Goal: Information Seeking & Learning: Learn about a topic

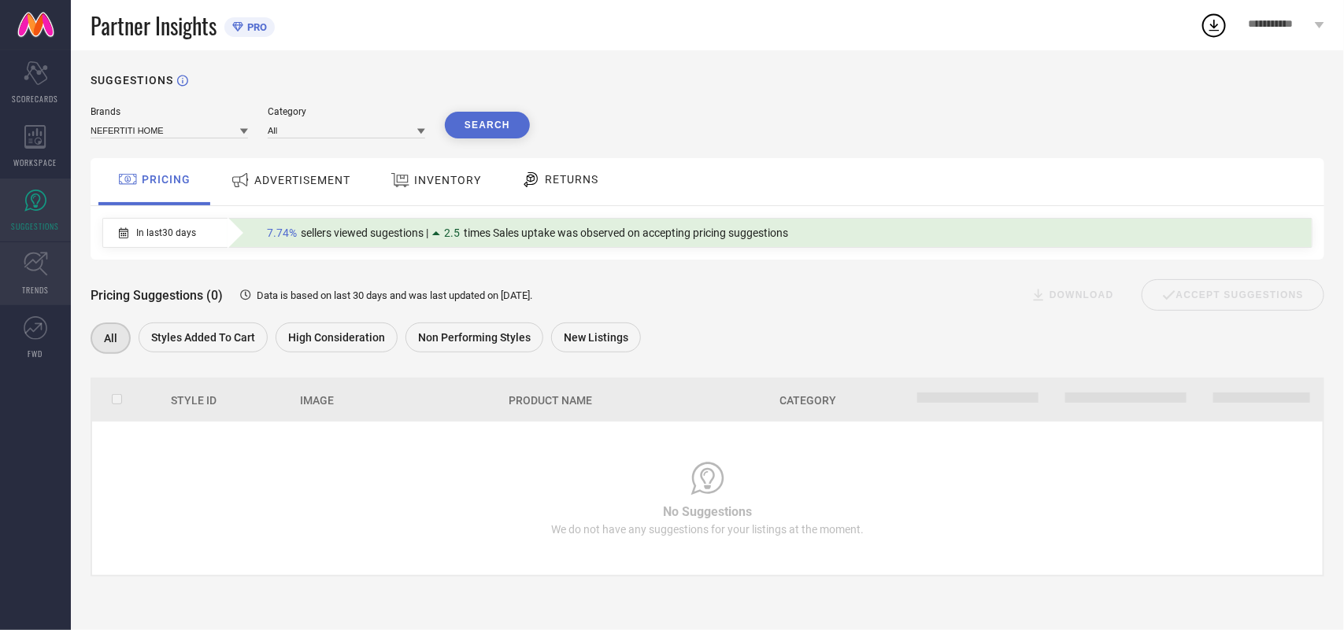
click at [46, 272] on icon at bounding box center [36, 264] width 24 height 24
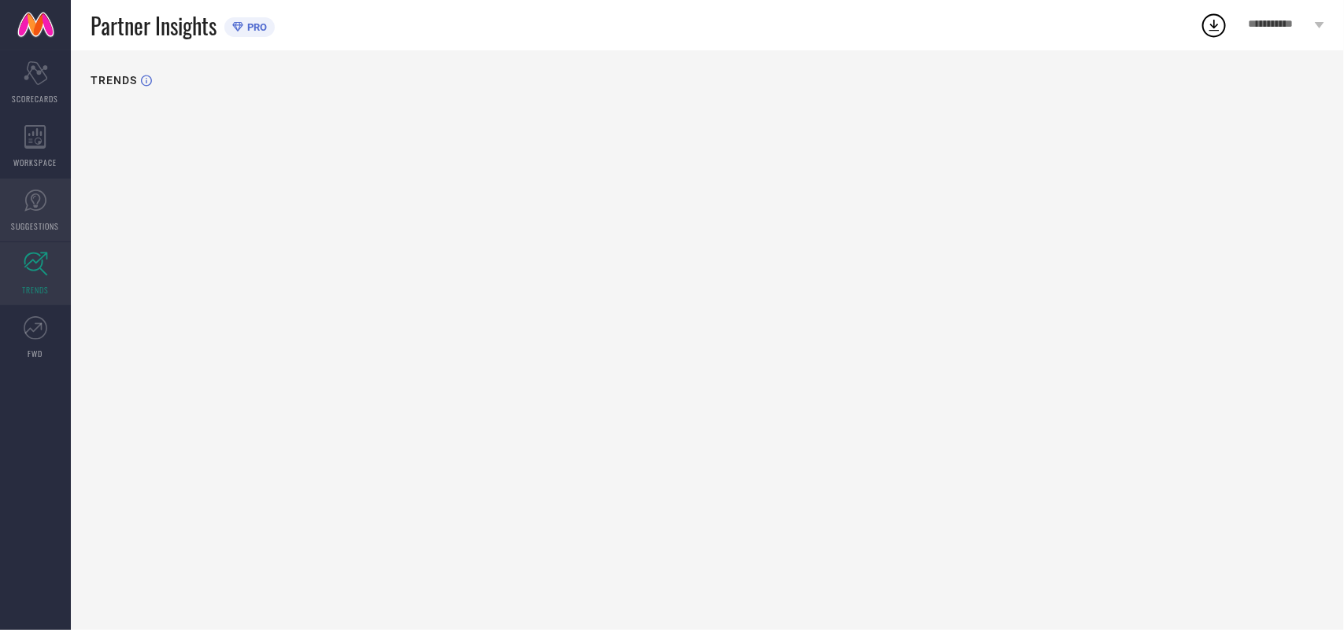
click at [31, 186] on link "SUGGESTIONS" at bounding box center [35, 210] width 71 height 63
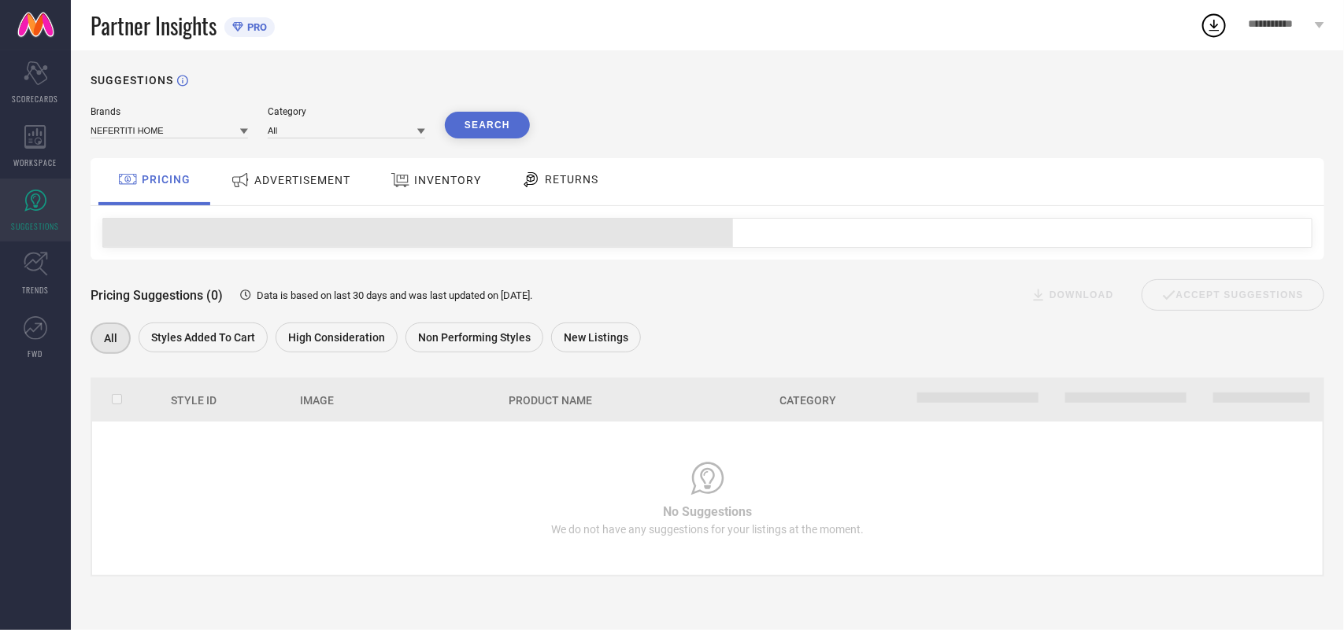
click at [323, 158] on div "Brands NEFERTITI HOME Category All Search PRICING ADVERTISEMENT INVENTORY RETUR…" at bounding box center [707, 341] width 1233 height 471
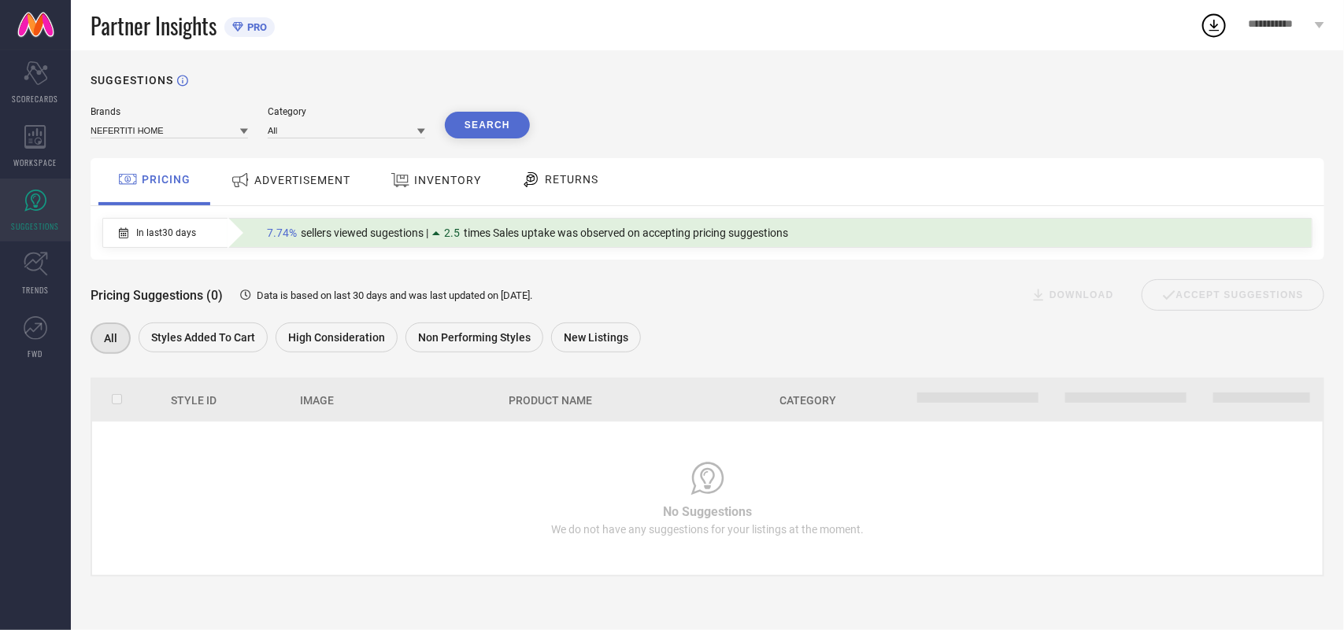
click at [308, 182] on span "ADVERTISEMENT" at bounding box center [302, 180] width 96 height 13
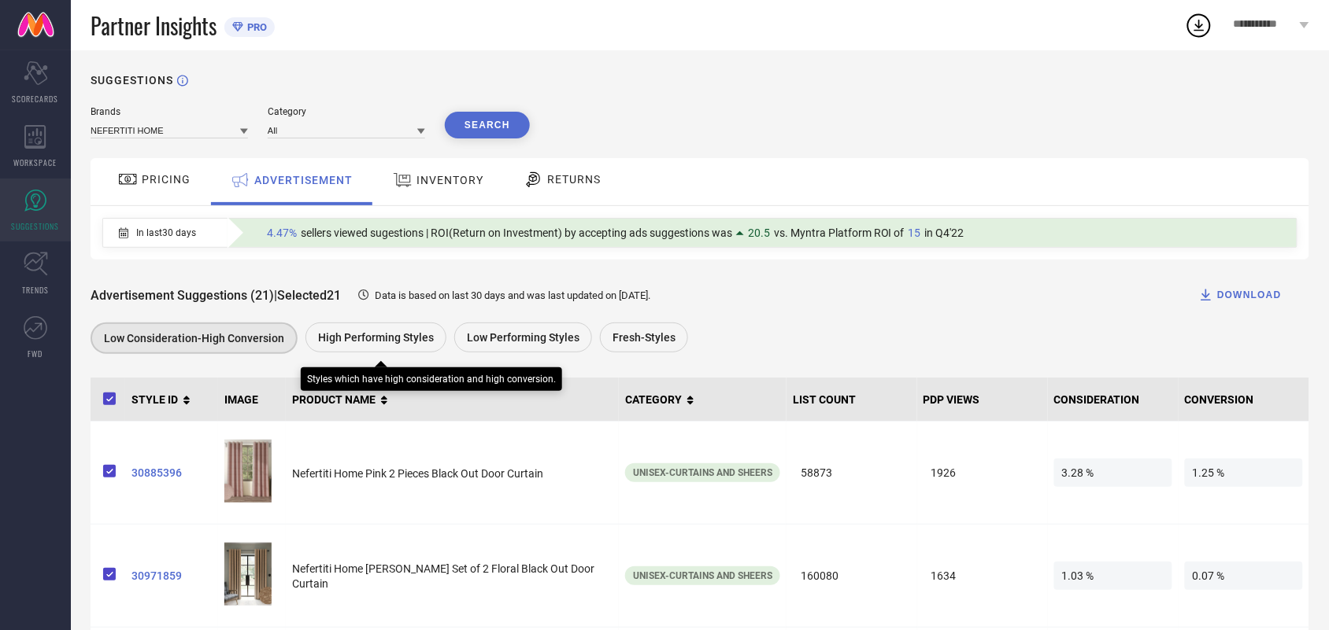
click at [383, 333] on span "High Performing Styles" at bounding box center [376, 337] width 116 height 13
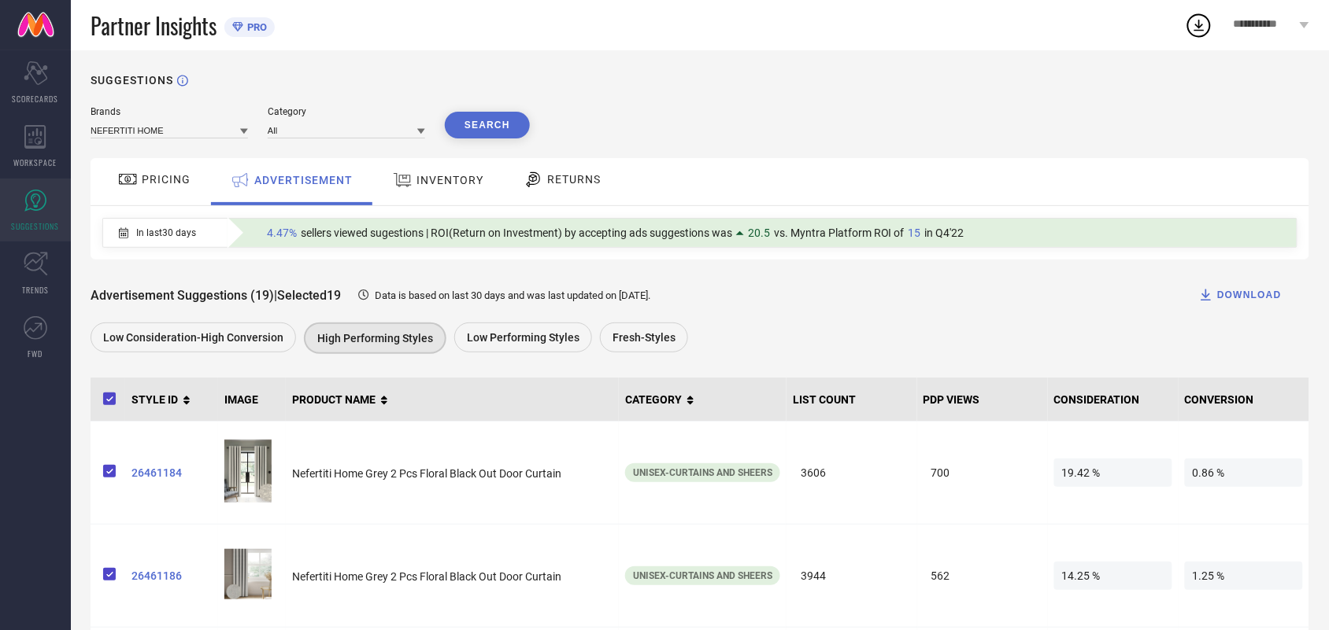
click at [1218, 402] on th "CONVERSION" at bounding box center [1243, 400] width 131 height 44
copy th "CONVERSION"
click at [989, 287] on div "Advertisement Suggestions (19) | Selected 19 Data is based on last 30 days and …" at bounding box center [700, 294] width 1218 height 31
click at [947, 402] on th "PDP VIEWS" at bounding box center [982, 400] width 131 height 44
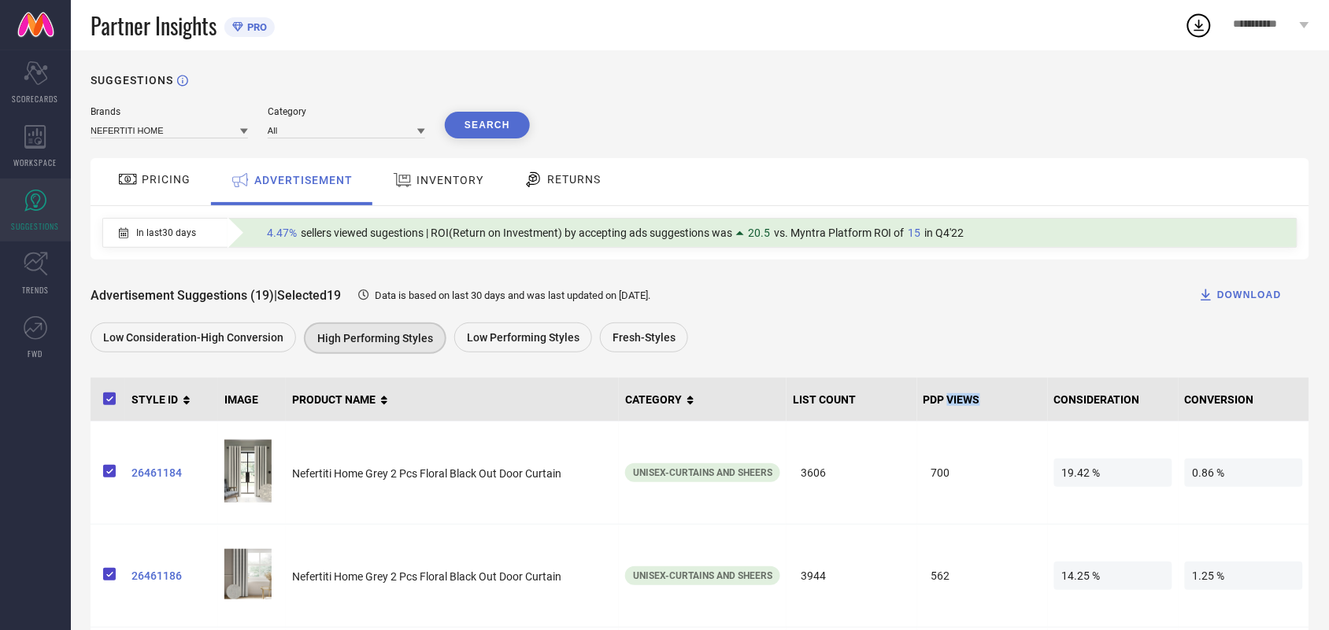
click at [947, 402] on th "PDP VIEWS" at bounding box center [982, 400] width 131 height 44
copy th "PDP VIEWS"
click at [954, 402] on th "PDP VIEWS" at bounding box center [982, 400] width 131 height 44
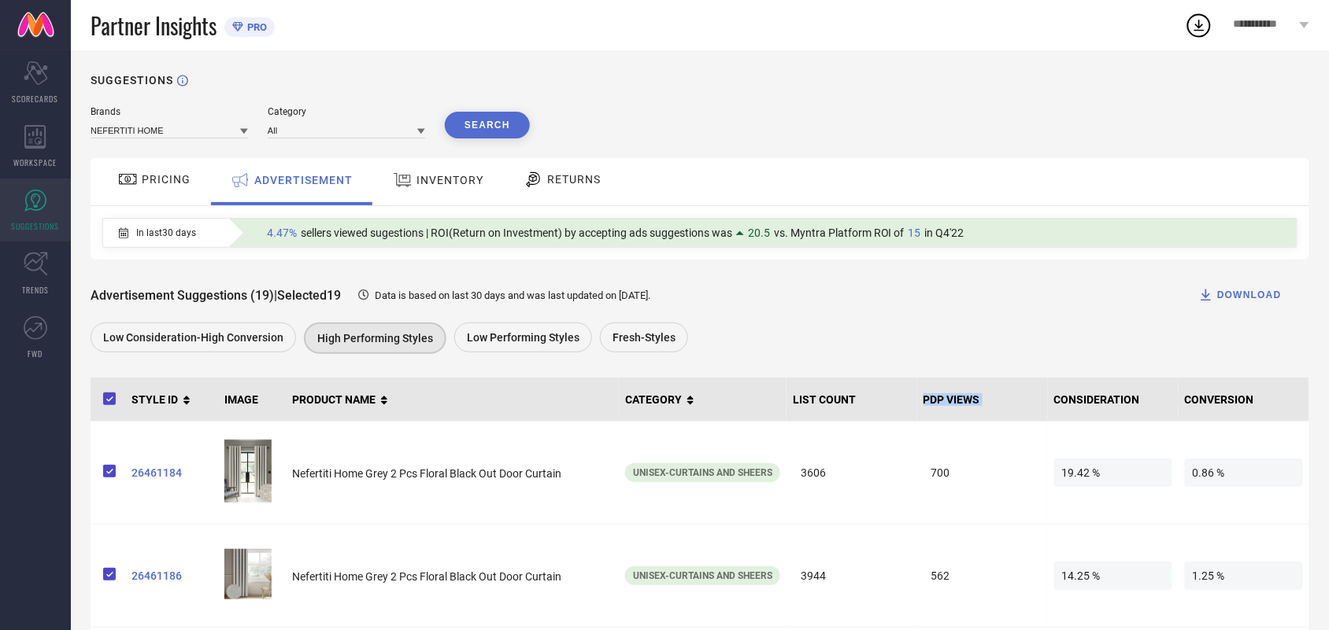
click at [954, 402] on th "PDP VIEWS" at bounding box center [982, 400] width 131 height 44
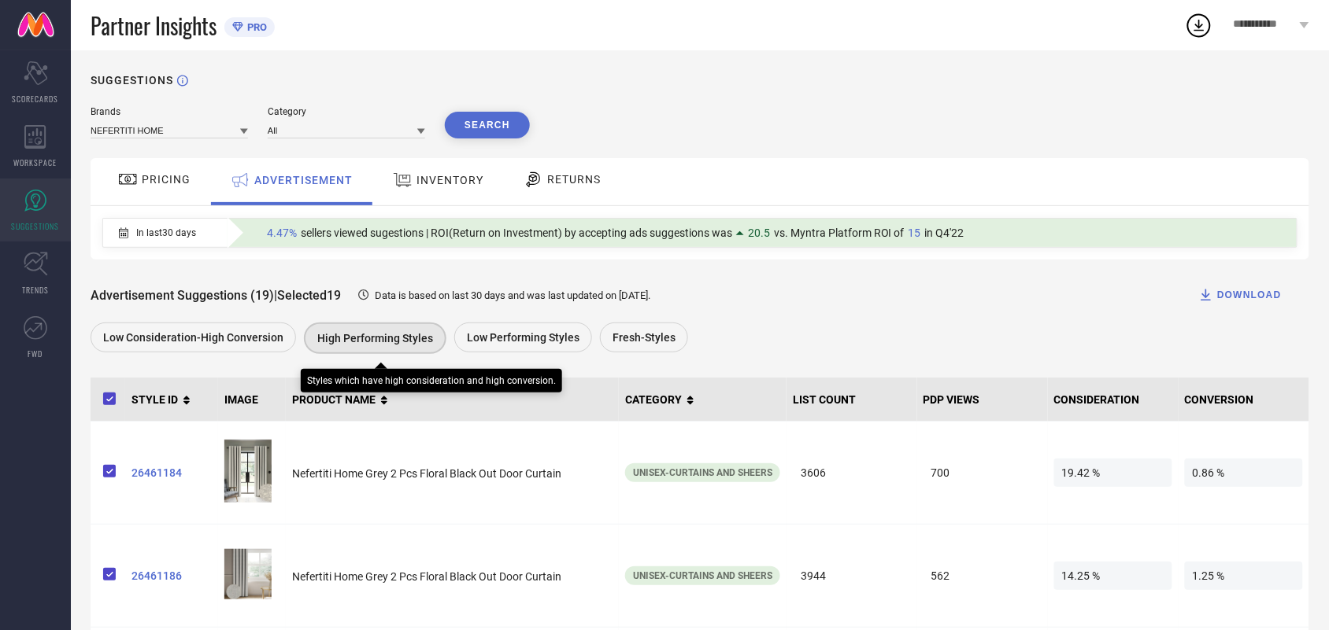
click at [359, 332] on div "High Performing Styles" at bounding box center [375, 338] width 142 height 31
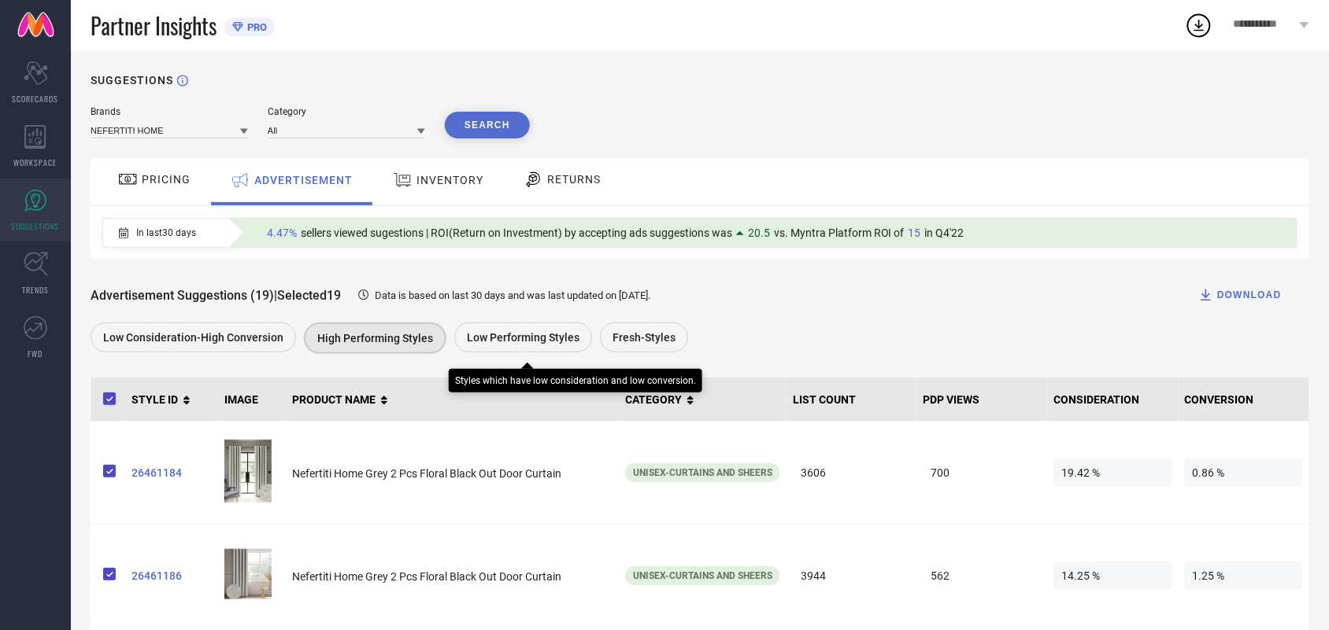
click at [536, 343] on span "Low Performing Styles" at bounding box center [523, 337] width 113 height 13
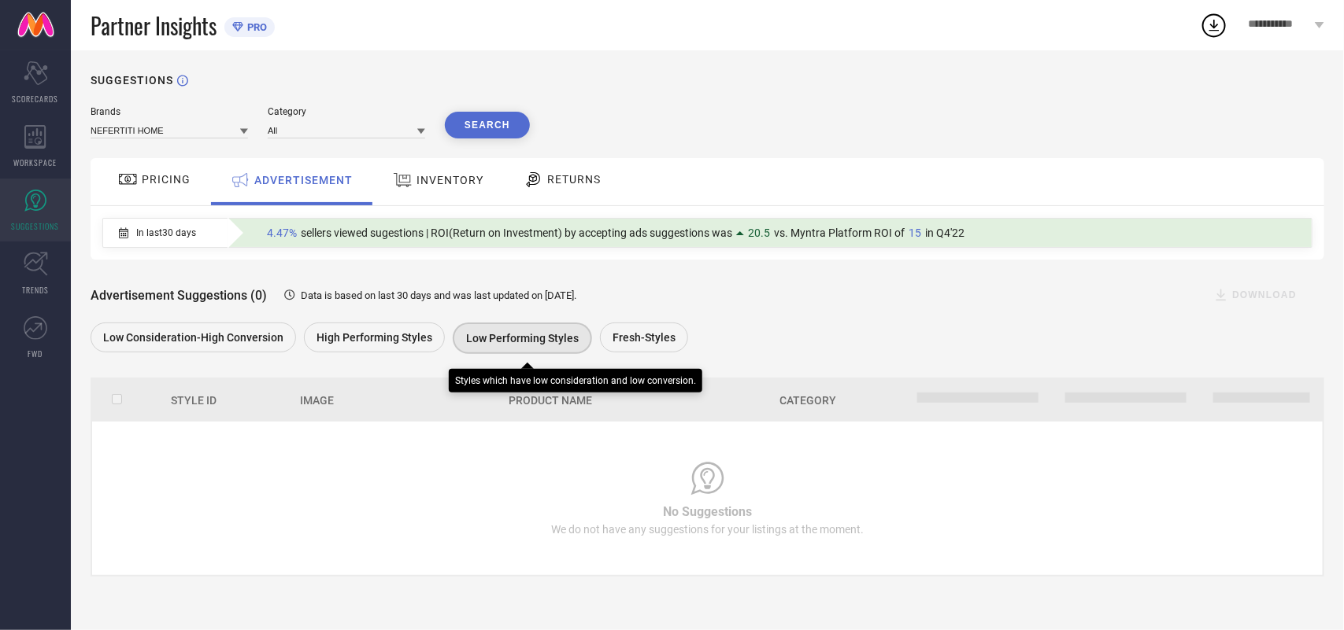
click at [404, 339] on span "High Performing Styles" at bounding box center [374, 337] width 116 height 13
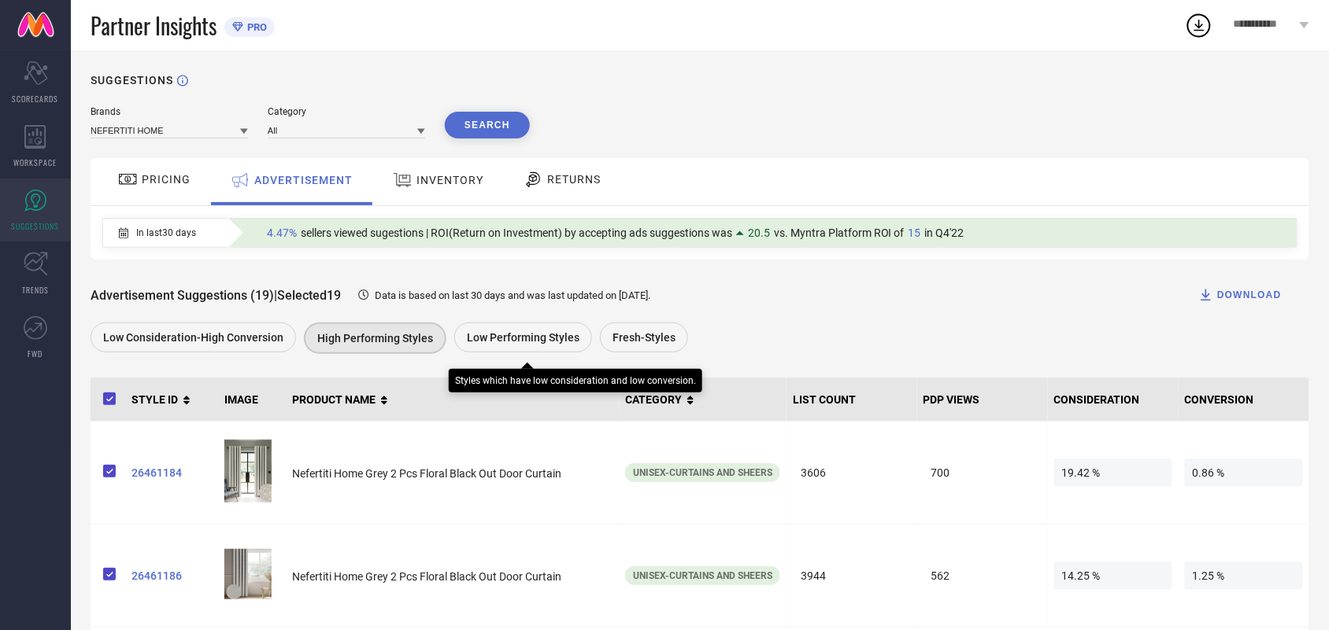
click at [512, 343] on span "Low Performing Styles" at bounding box center [523, 337] width 113 height 13
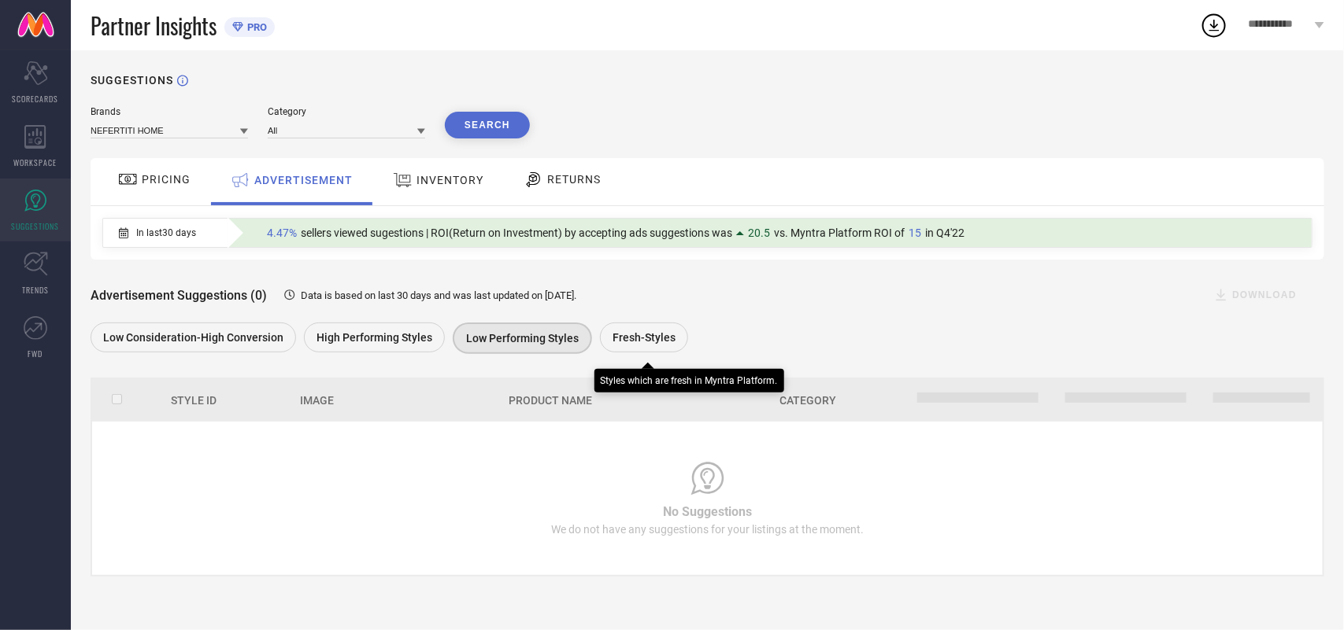
click at [652, 333] on span "Fresh-Styles" at bounding box center [643, 337] width 63 height 13
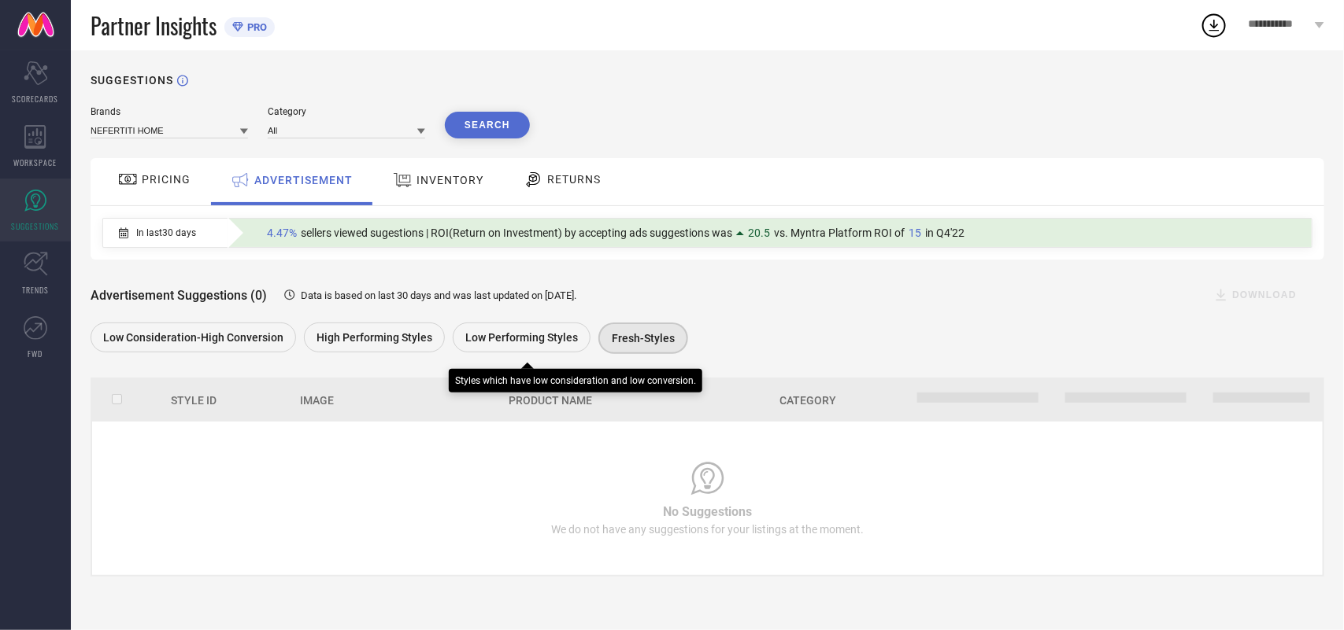
click at [520, 341] on span "Low Performing Styles" at bounding box center [521, 337] width 113 height 13
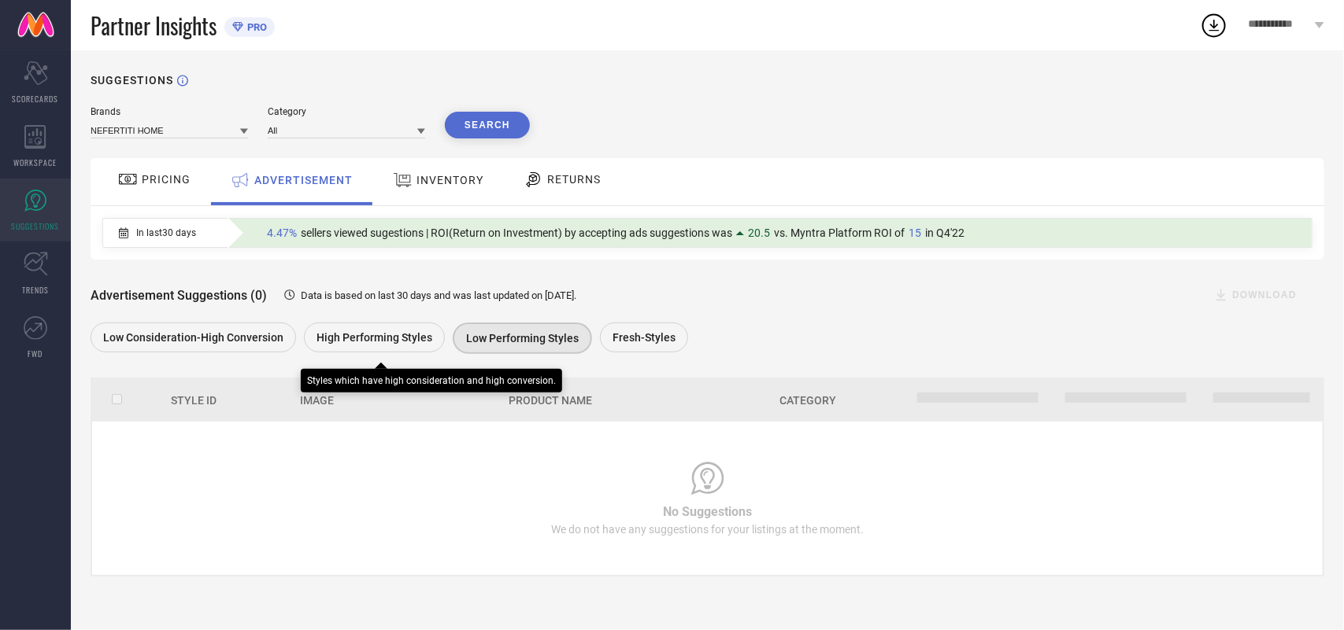
click at [368, 331] on div "High Performing Styles" at bounding box center [374, 338] width 141 height 30
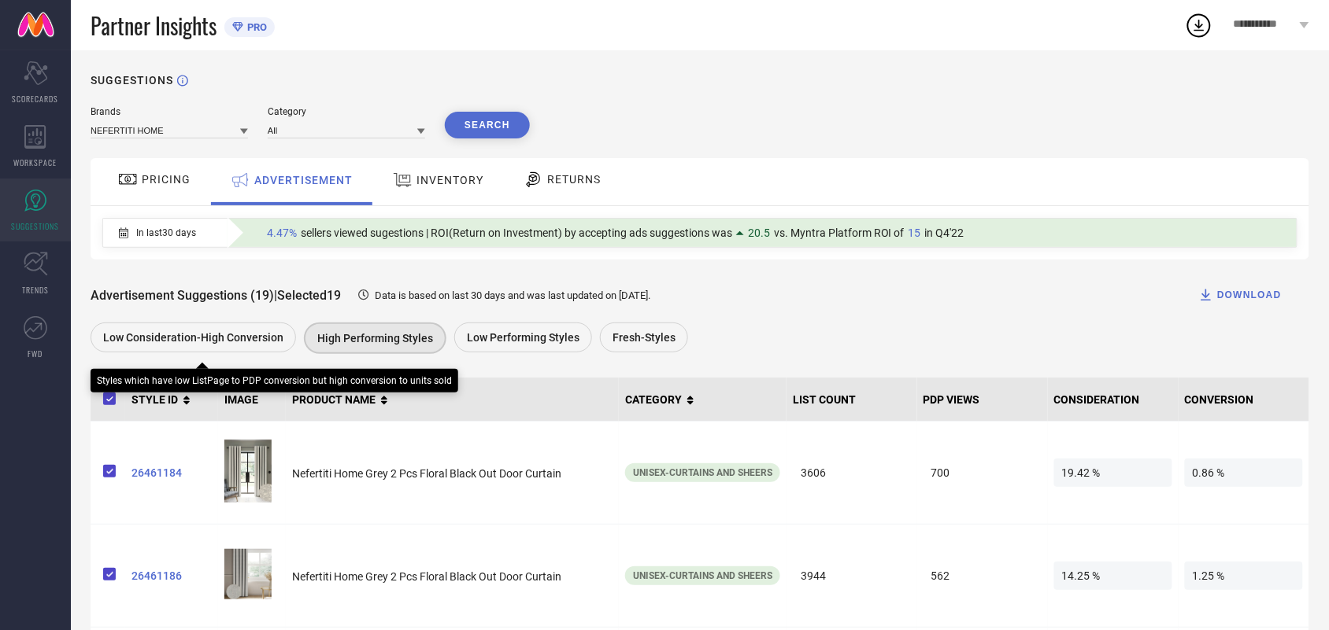
click at [213, 343] on span "Low Consideration-High Conversion" at bounding box center [193, 337] width 180 height 13
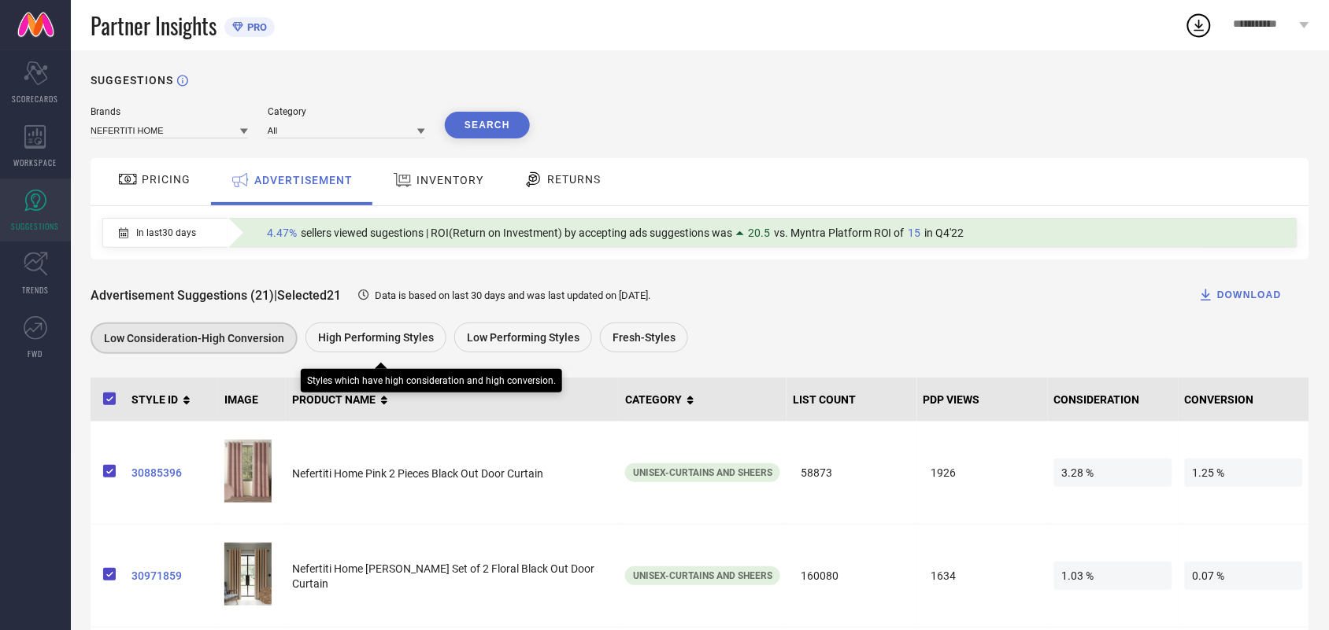
click at [362, 335] on span "High Performing Styles" at bounding box center [376, 337] width 116 height 13
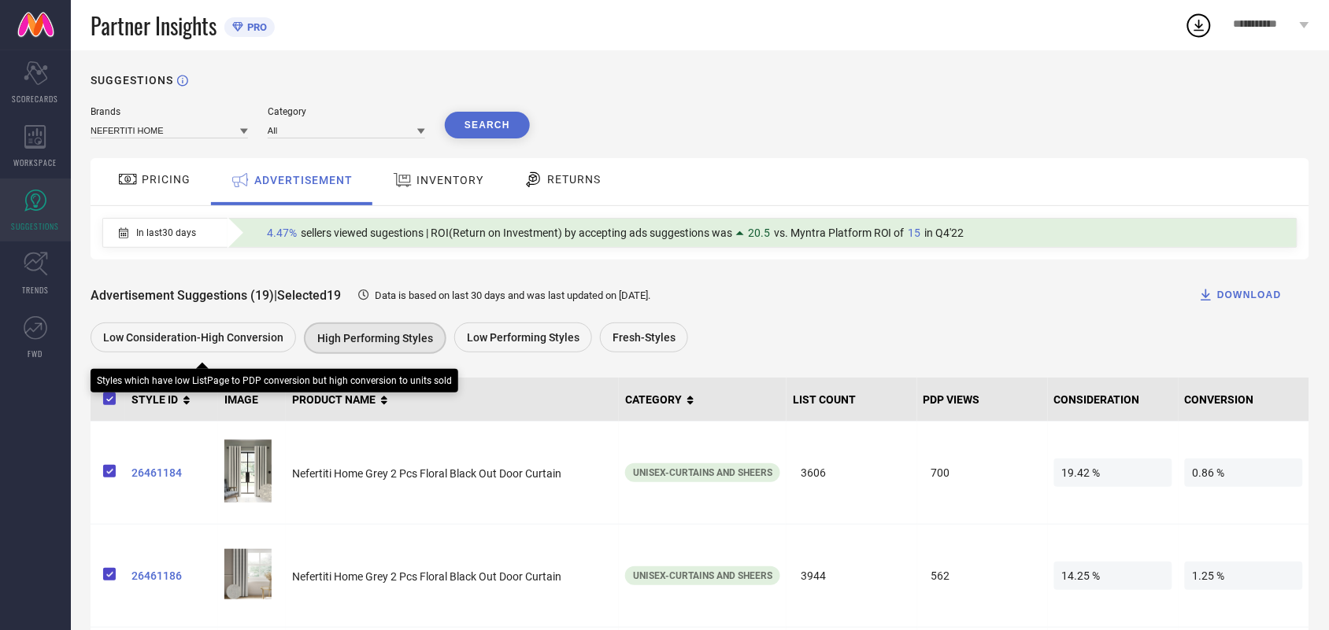
click at [223, 344] on span "Low Consideration-High Conversion" at bounding box center [193, 337] width 180 height 13
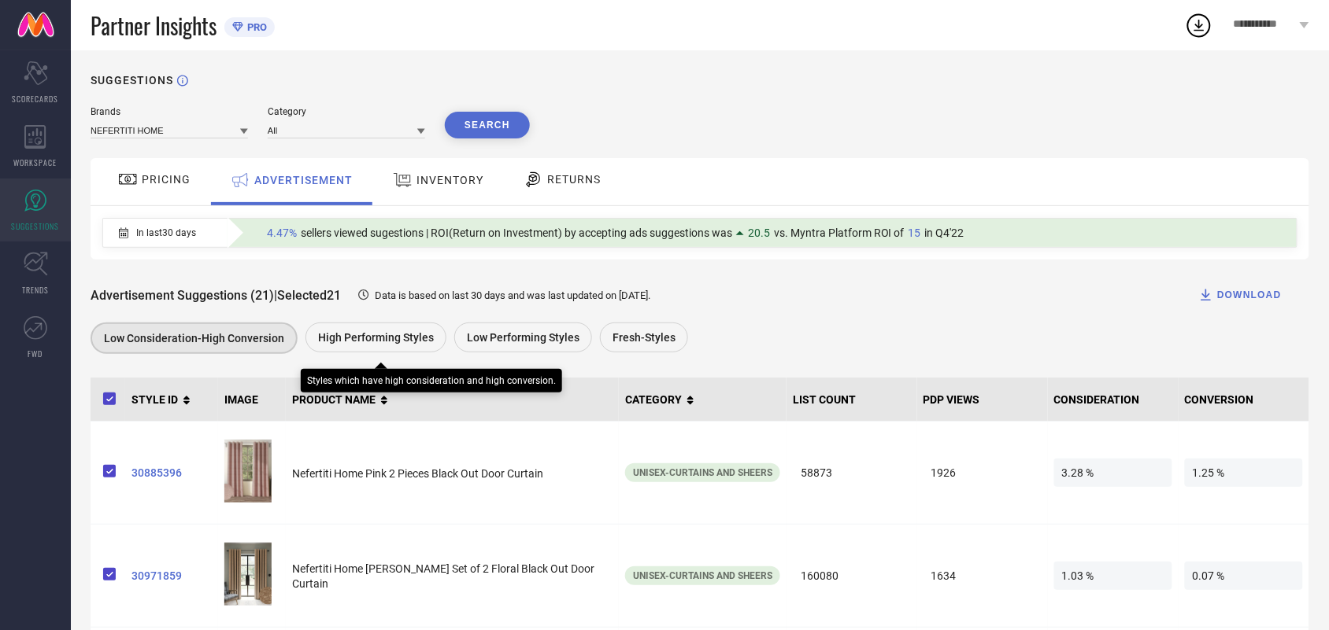
click at [382, 342] on span "High Performing Styles" at bounding box center [376, 337] width 116 height 13
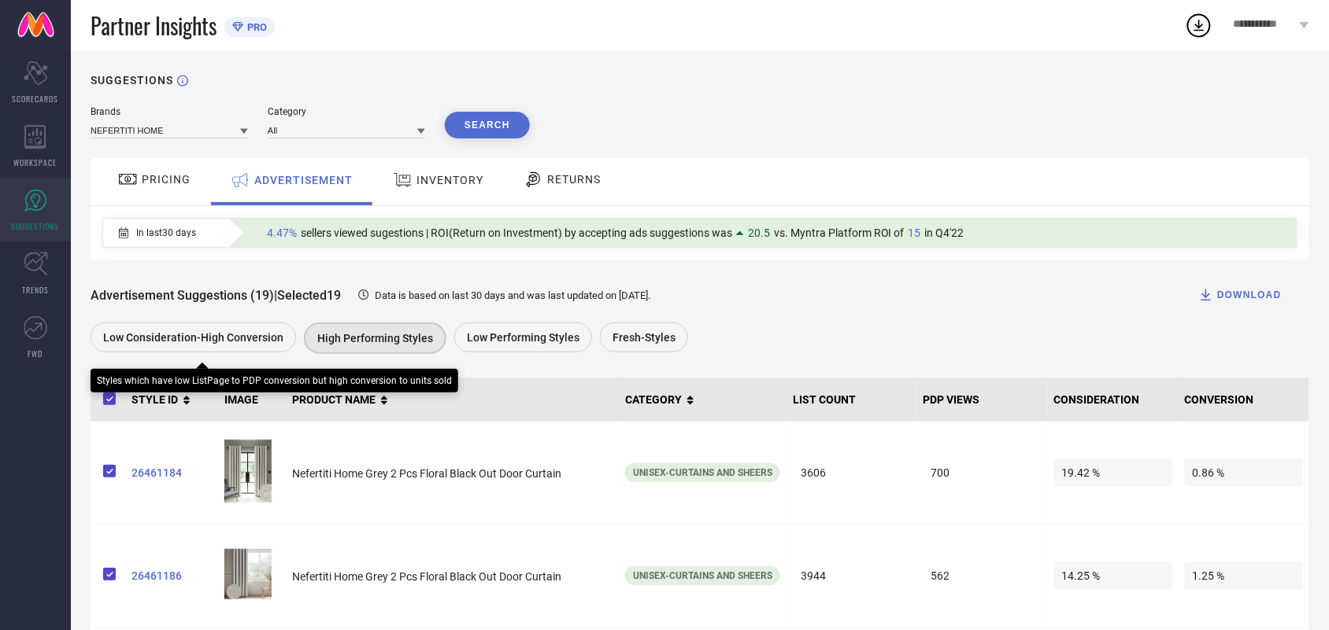
click at [124, 340] on span "Low Consideration-High Conversion" at bounding box center [193, 337] width 180 height 13
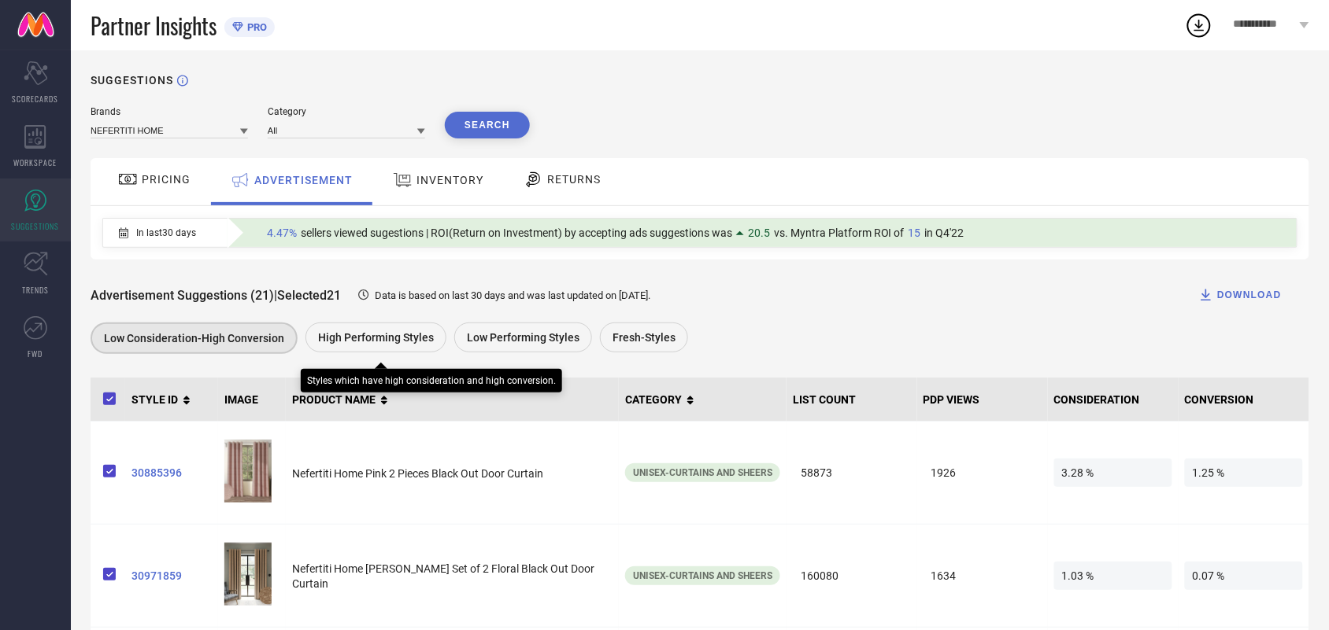
click at [375, 351] on div "High Performing Styles" at bounding box center [375, 338] width 141 height 30
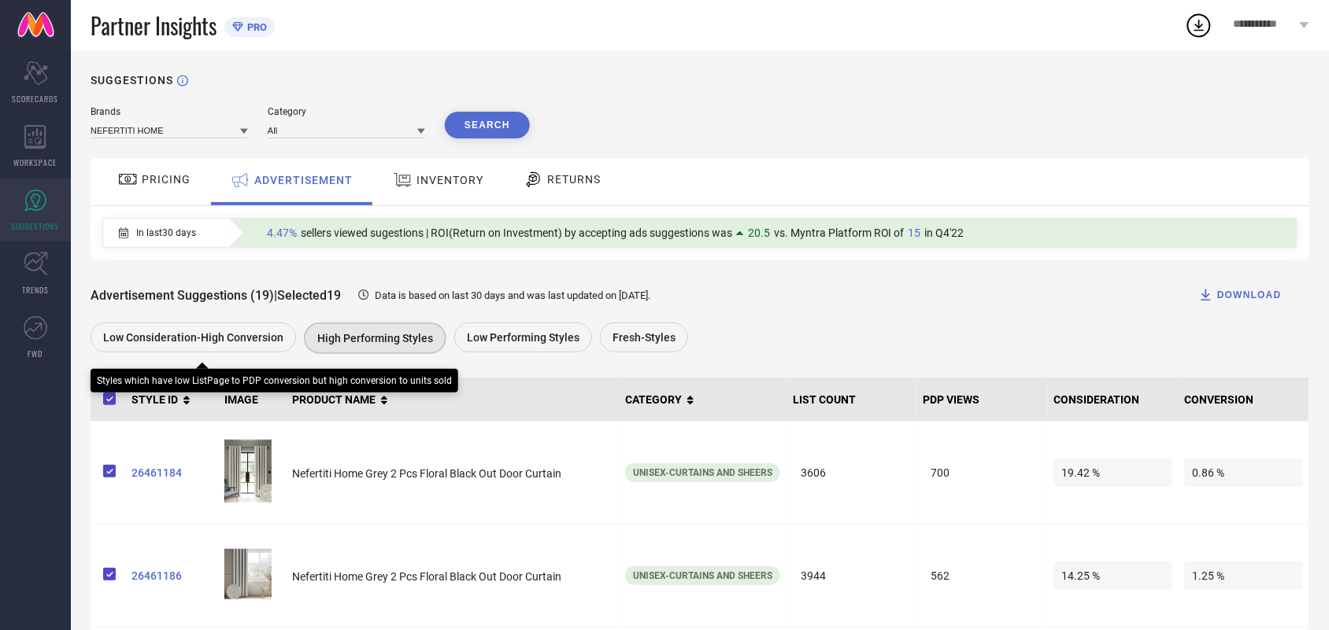
click at [249, 339] on span "Low Consideration-High Conversion" at bounding box center [193, 337] width 180 height 13
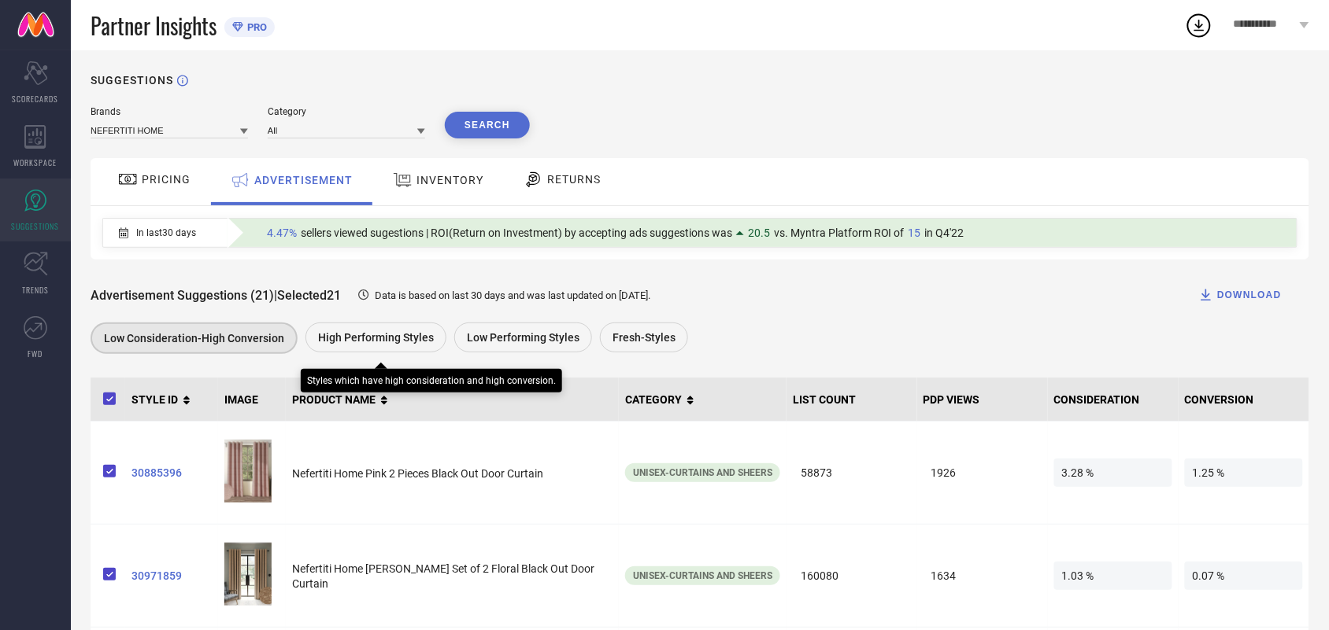
click at [379, 350] on div "High Performing Styles" at bounding box center [375, 338] width 141 height 30
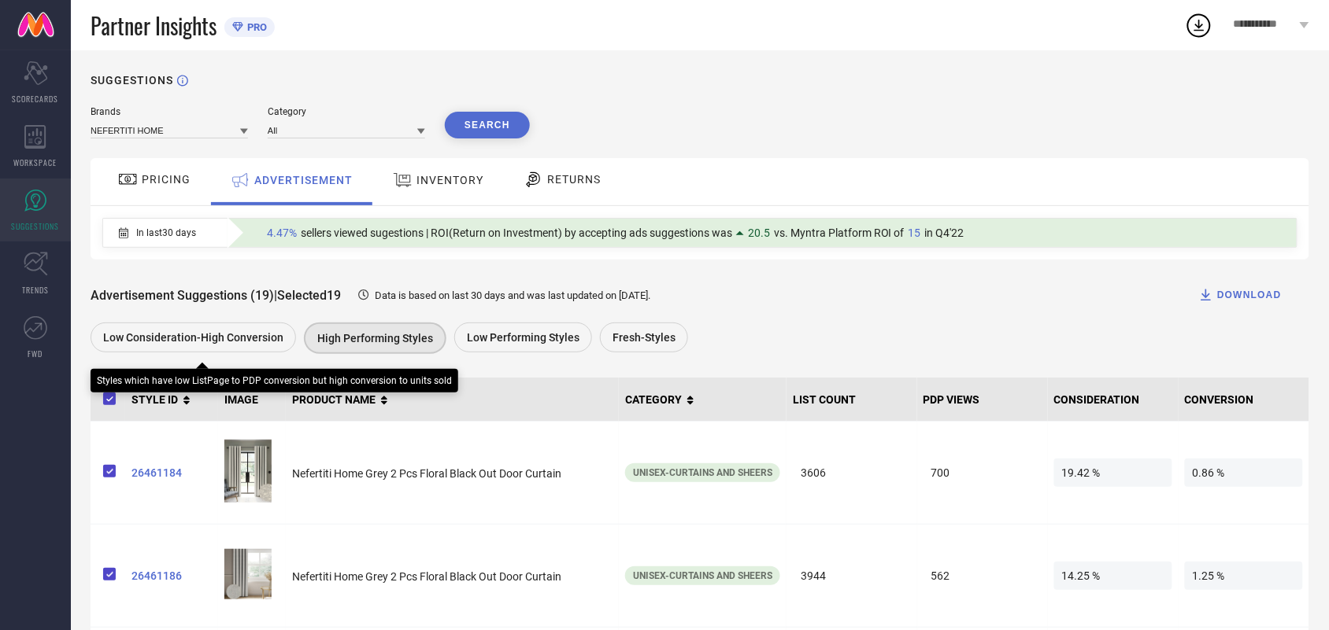
click at [199, 335] on span "Low Consideration-High Conversion" at bounding box center [193, 337] width 180 height 13
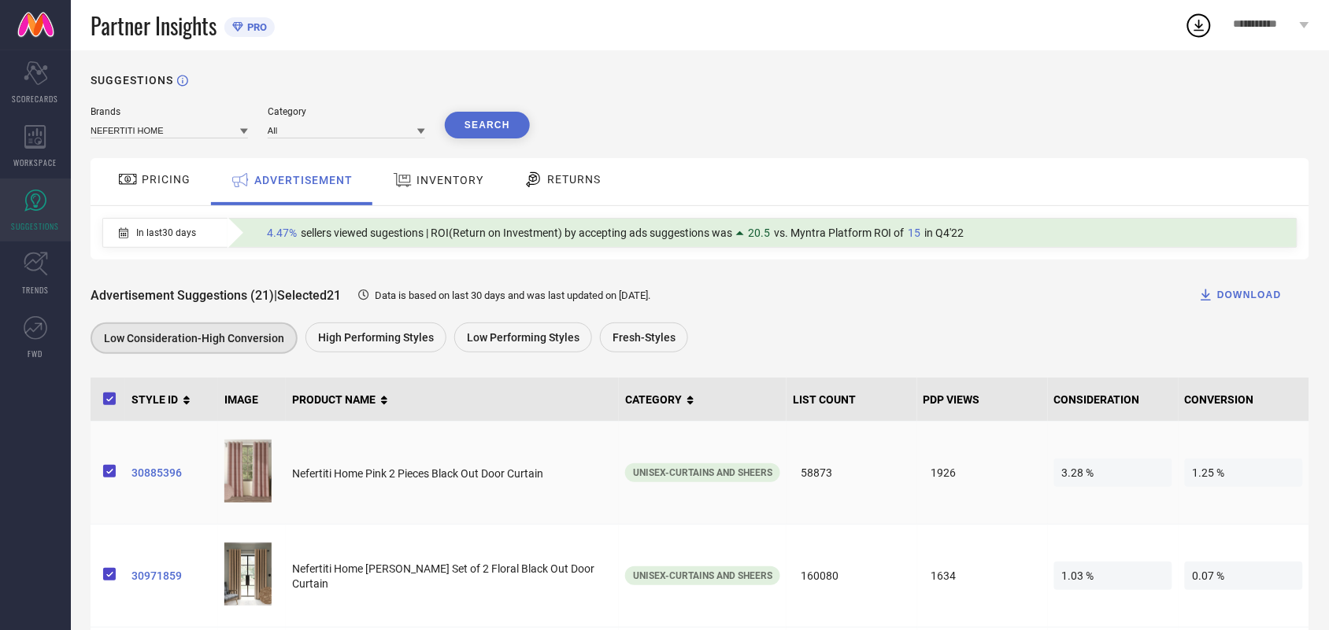
click at [146, 479] on span "30885396" at bounding box center [171, 473] width 80 height 13
click at [155, 581] on span "30971859" at bounding box center [171, 576] width 80 height 13
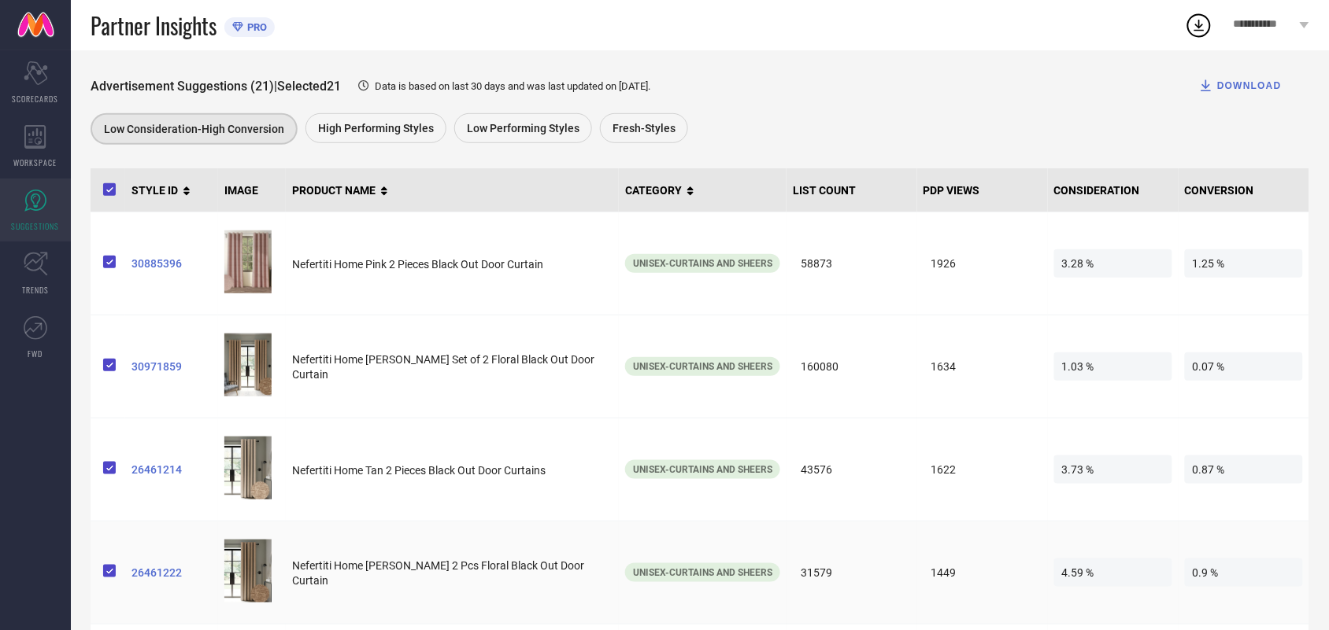
scroll to position [492, 0]
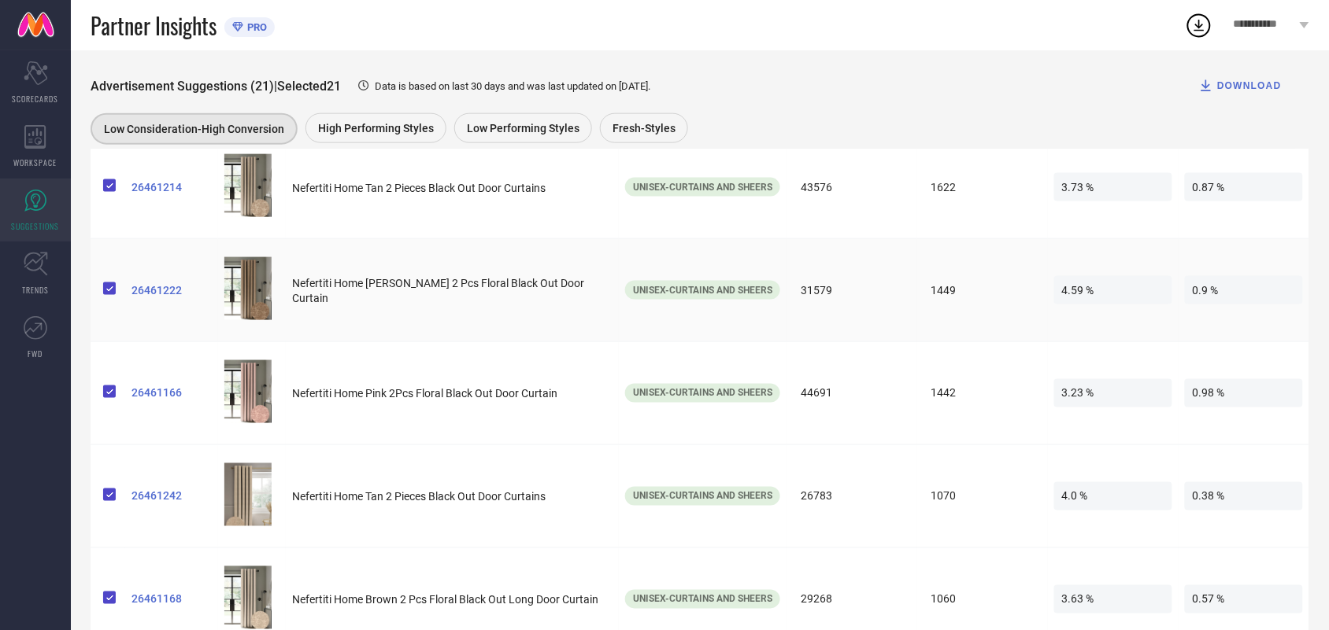
click at [144, 297] on span "26461222" at bounding box center [171, 290] width 80 height 13
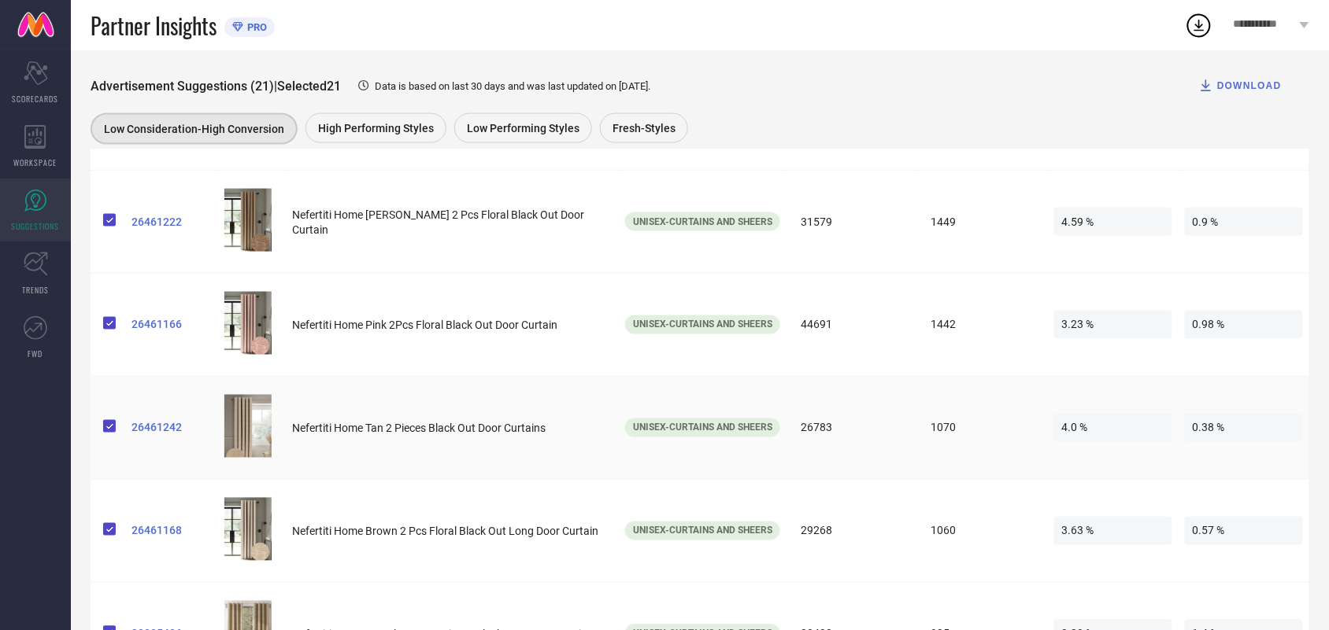
scroll to position [590, 0]
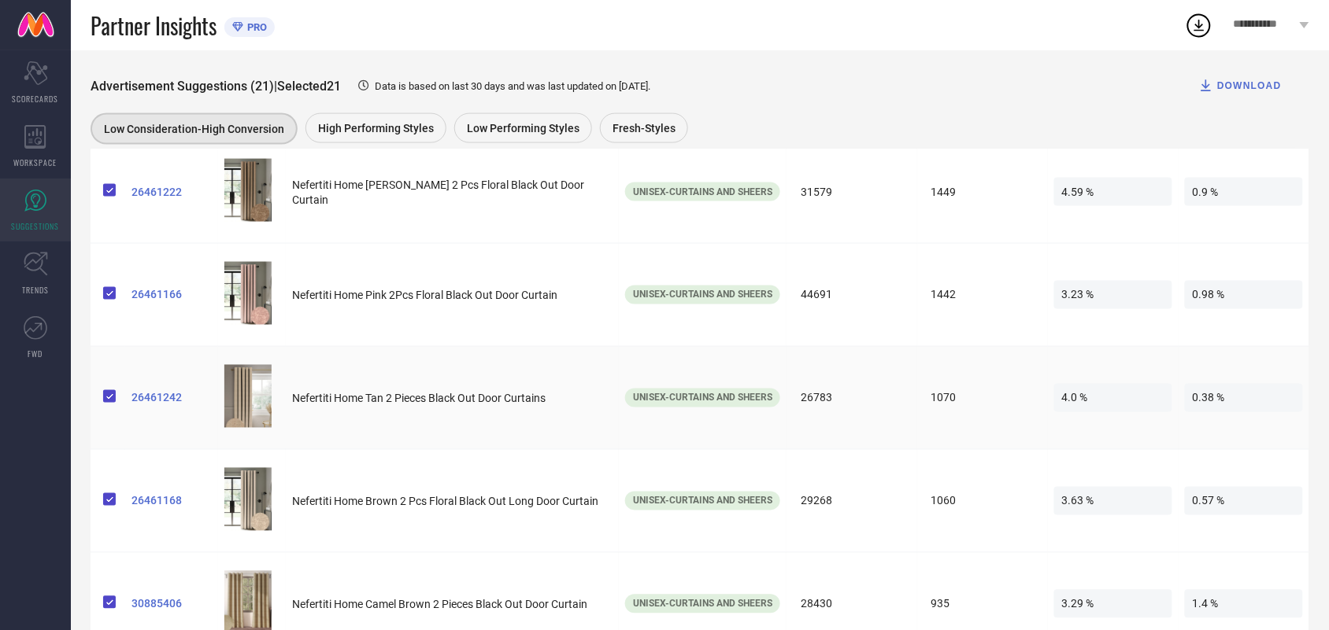
click at [147, 404] on span "26461242" at bounding box center [171, 398] width 80 height 13
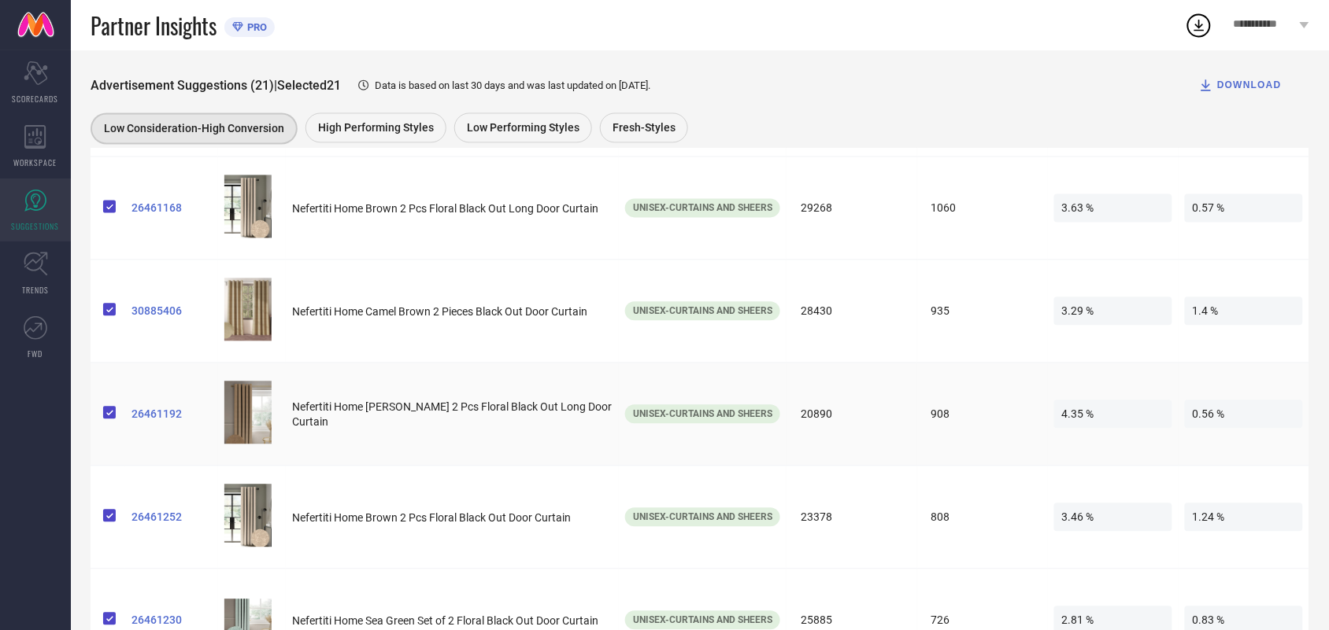
scroll to position [886, 0]
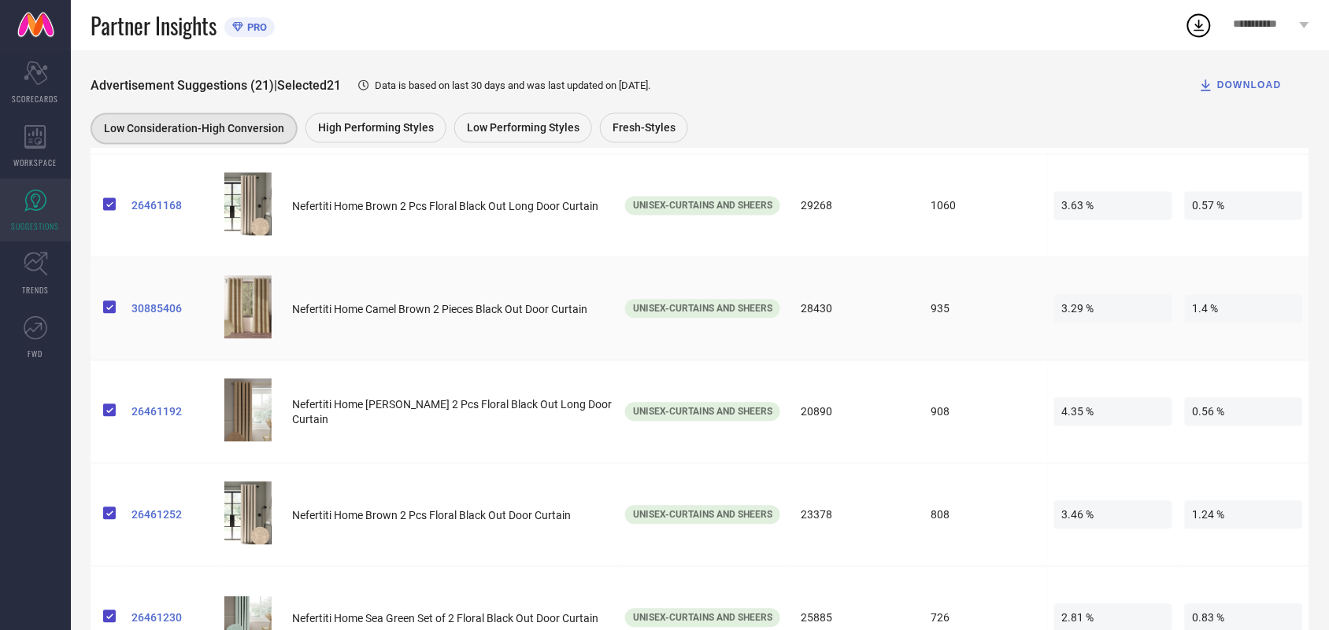
click at [154, 316] on span "30885406" at bounding box center [171, 309] width 80 height 13
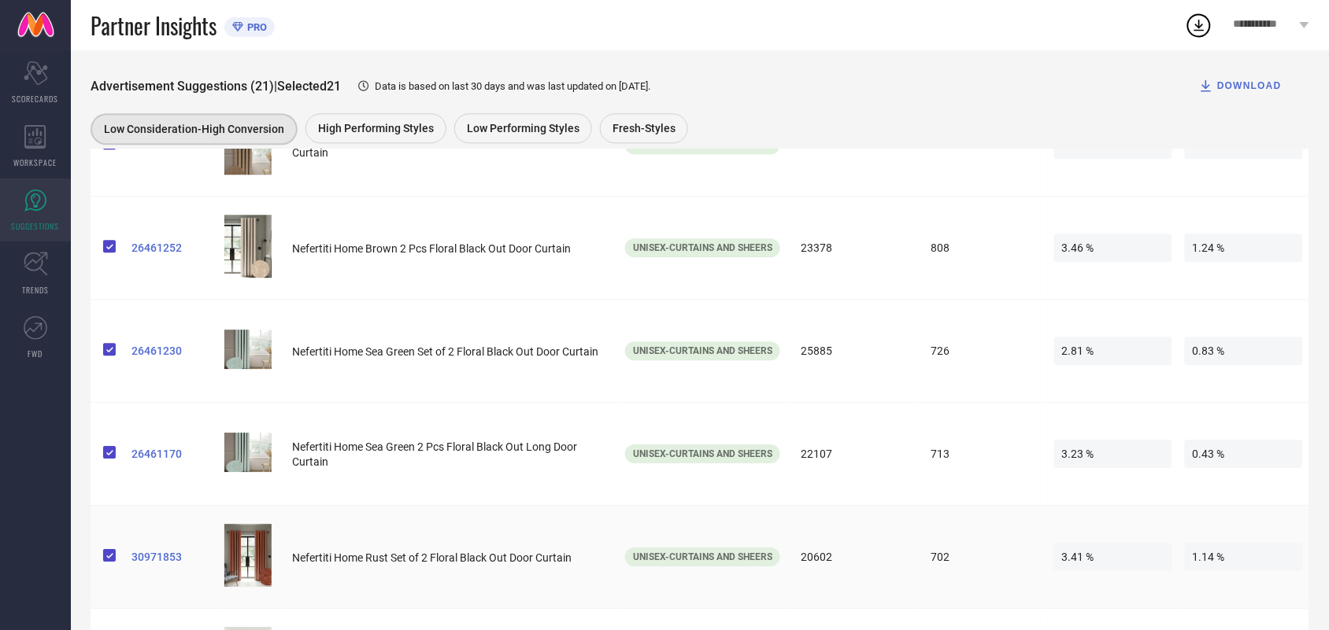
scroll to position [1181, 0]
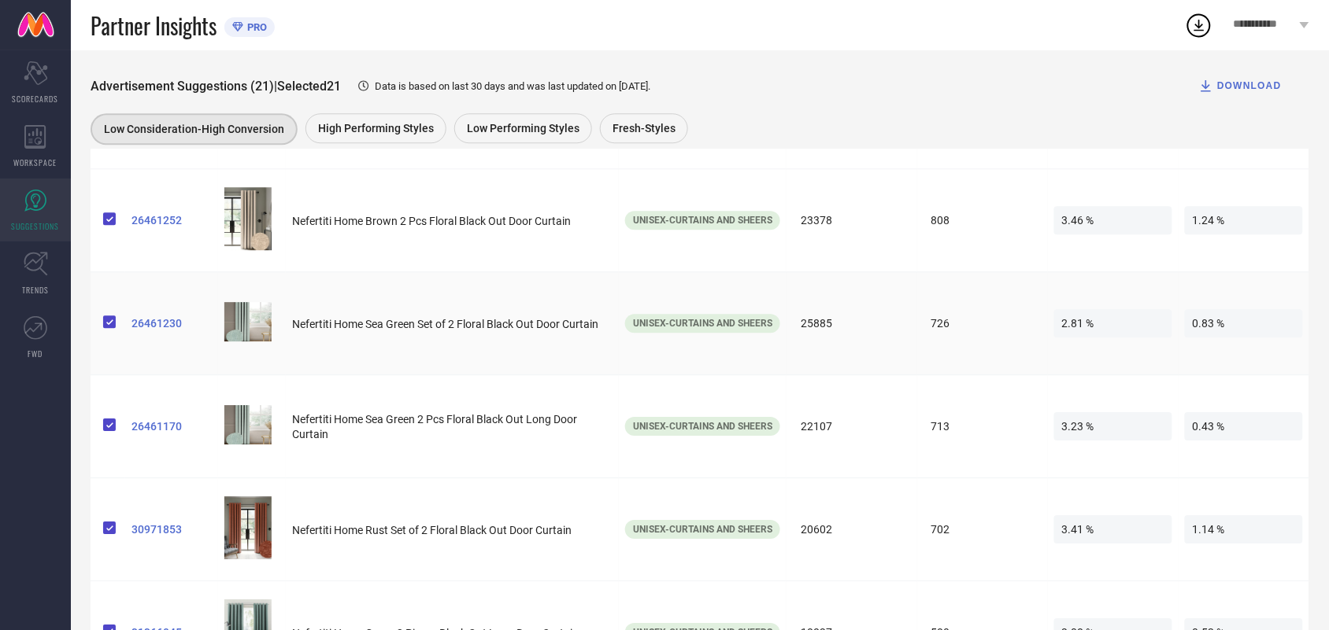
click at [154, 328] on span "26461230" at bounding box center [171, 323] width 80 height 13
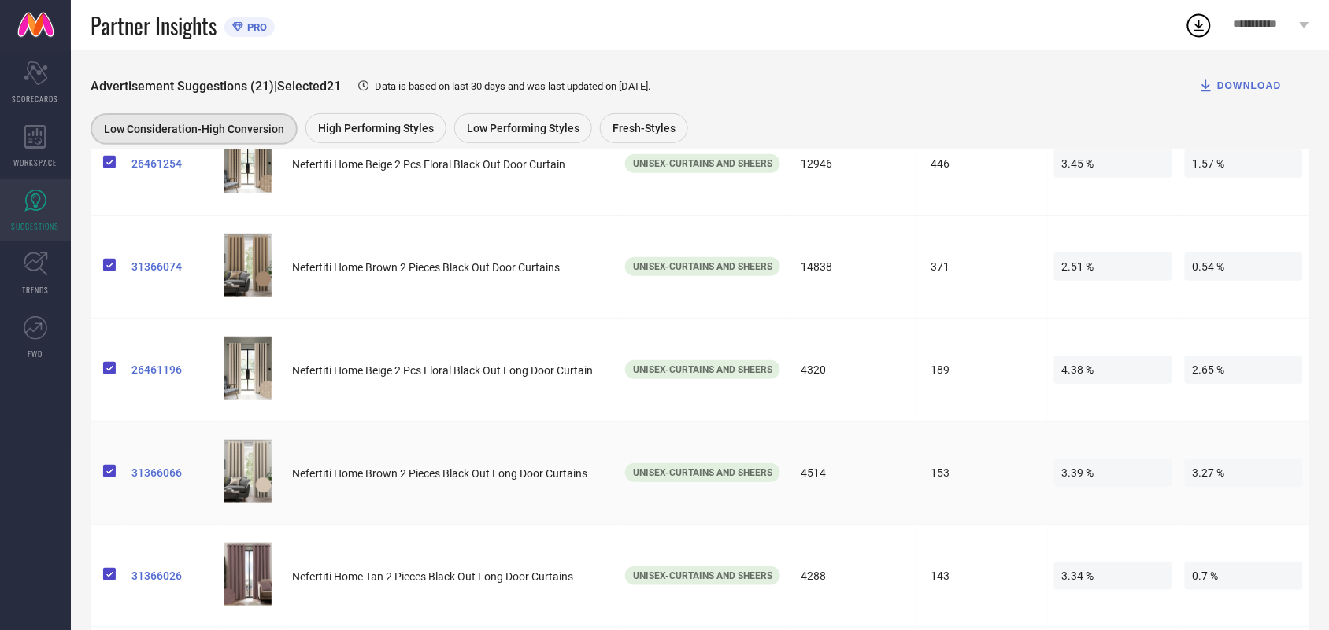
scroll to position [1869, 0]
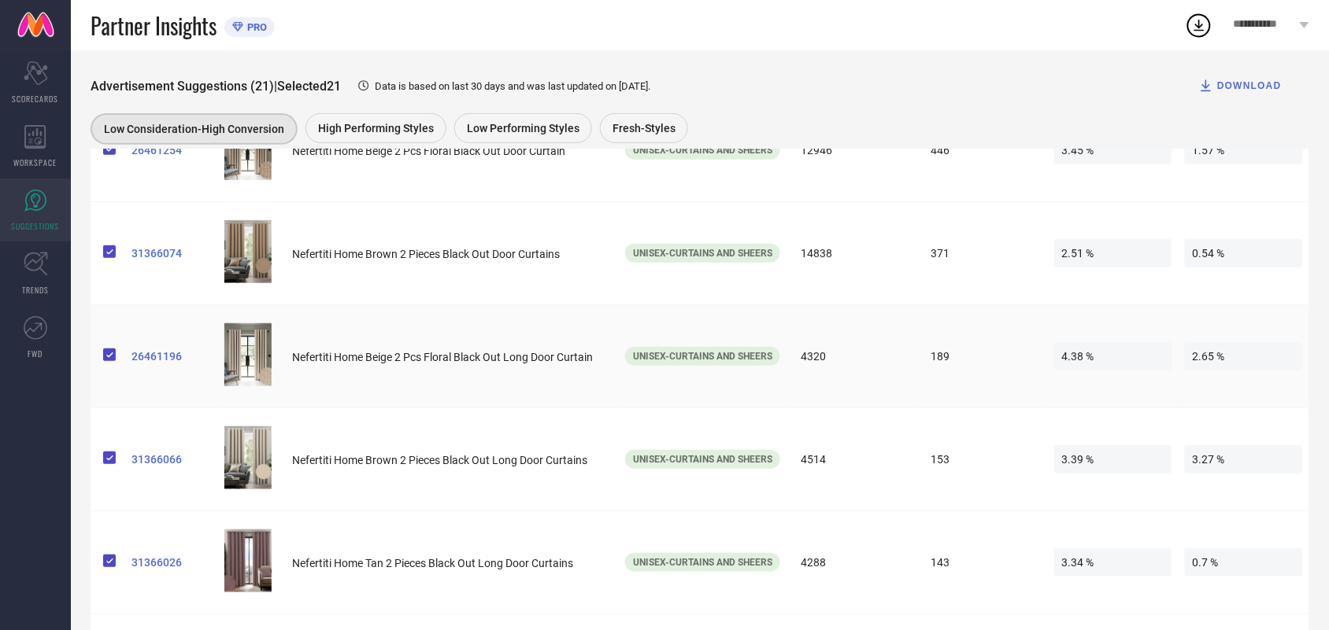
click at [158, 362] on span "26461196" at bounding box center [171, 356] width 80 height 13
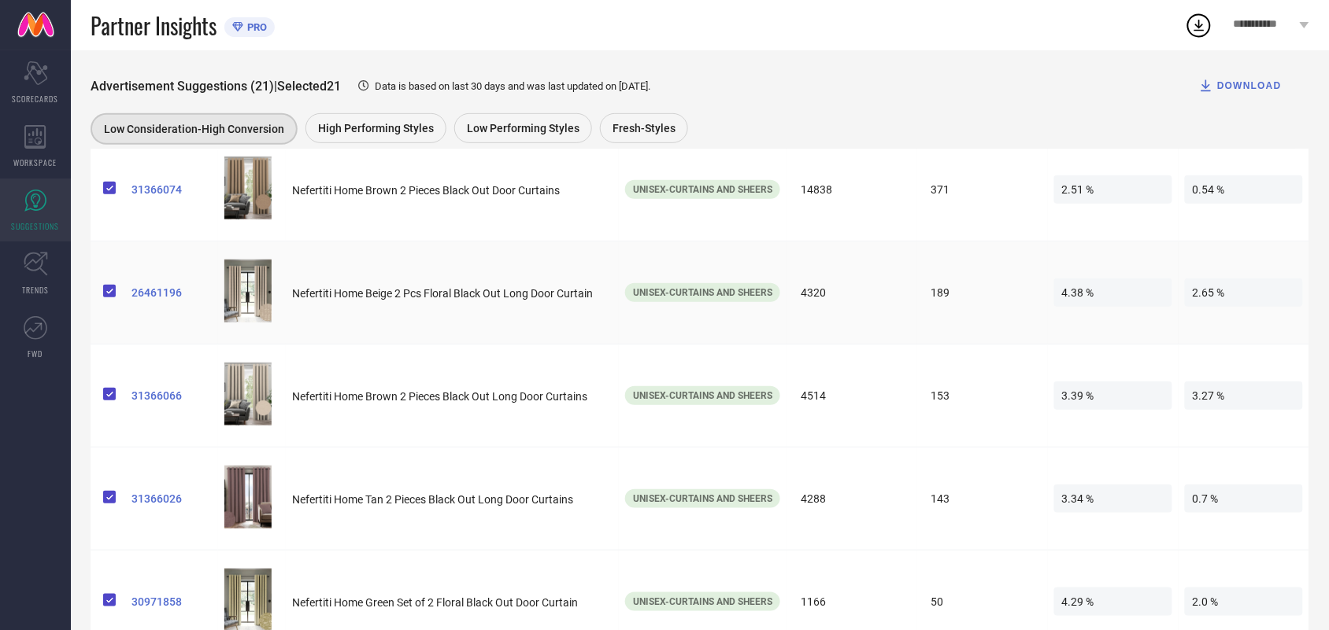
scroll to position [1984, 0]
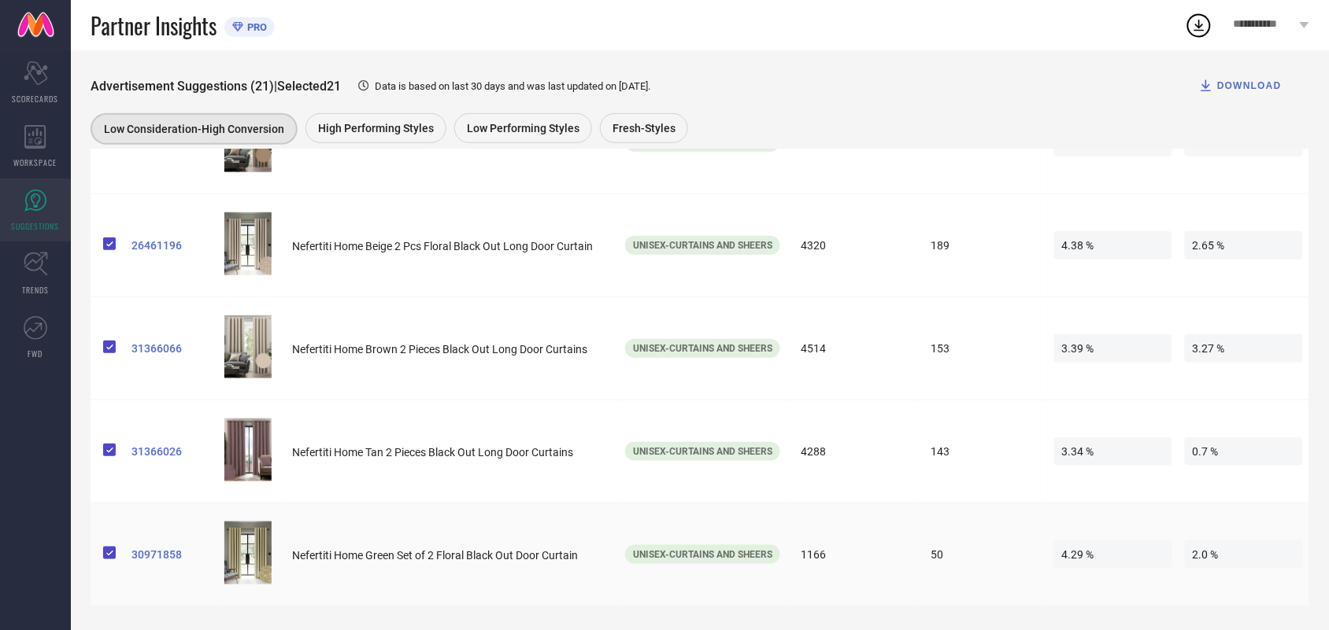
click at [155, 553] on span "30971858" at bounding box center [171, 555] width 80 height 13
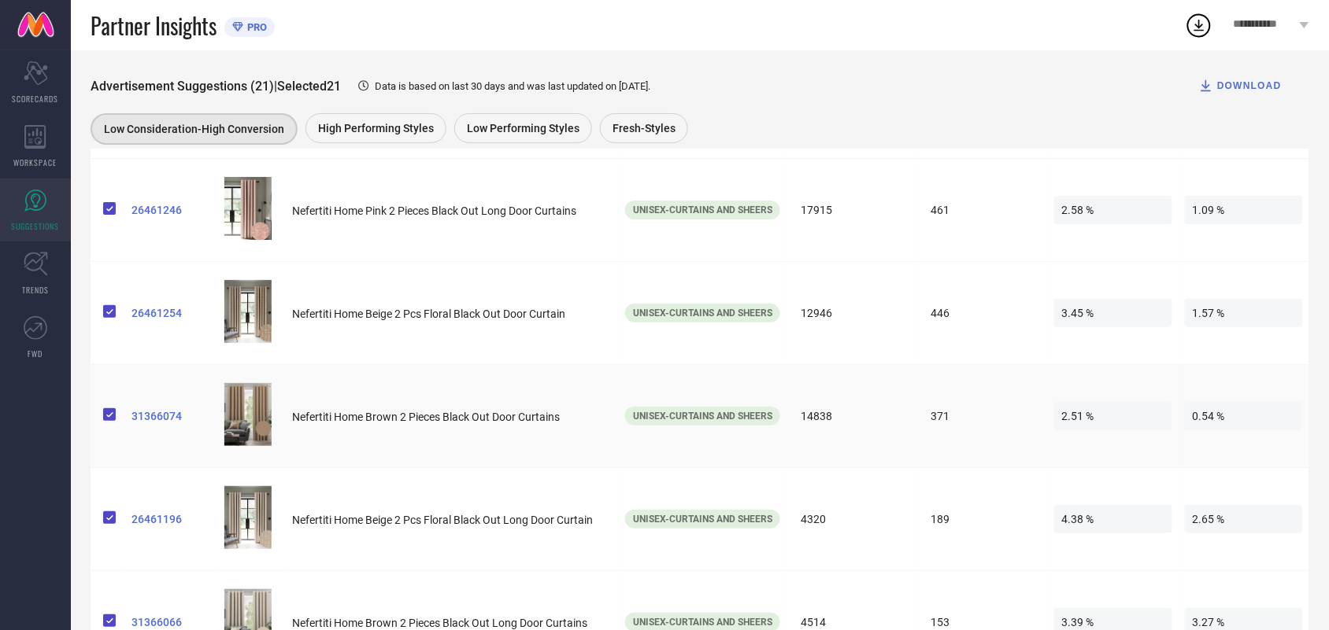
scroll to position [1394, 0]
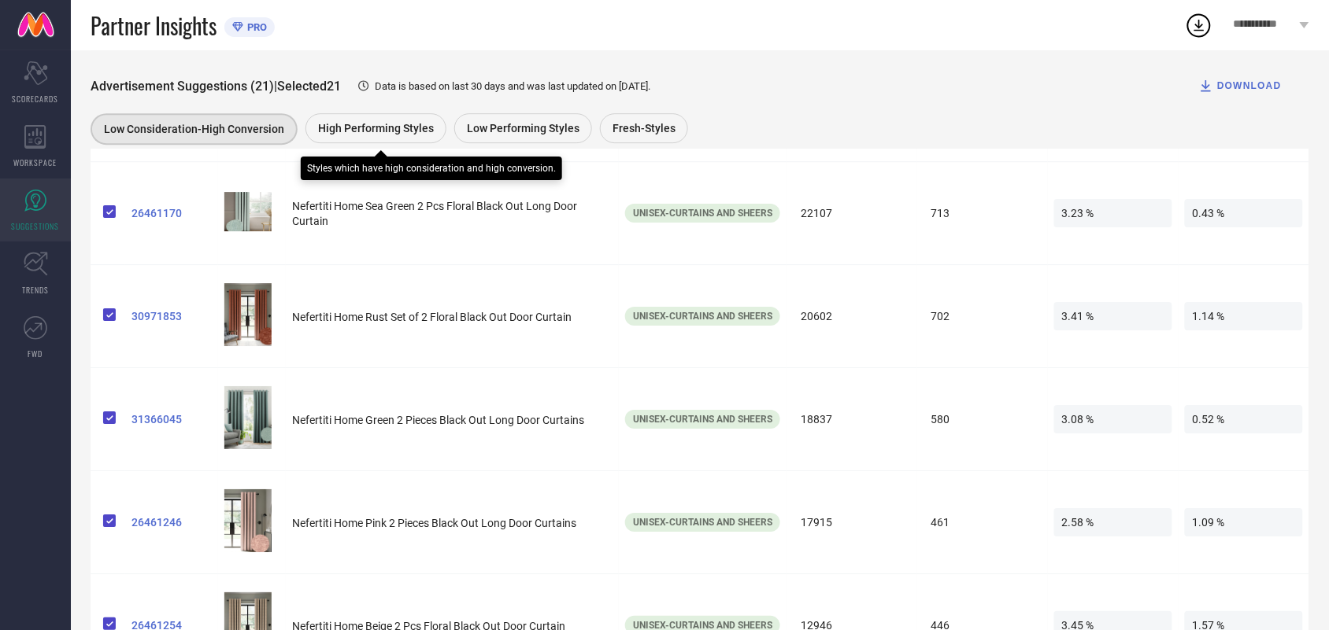
click at [360, 126] on span "High Performing Styles" at bounding box center [376, 128] width 116 height 13
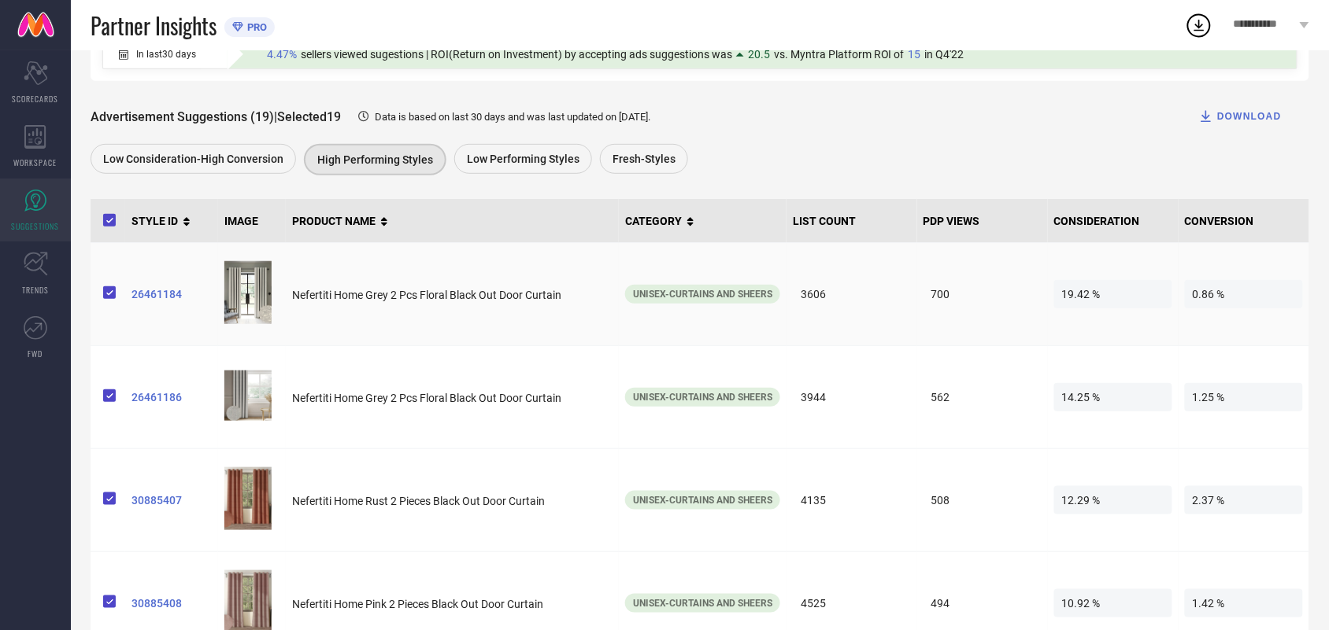
scroll to position [197, 0]
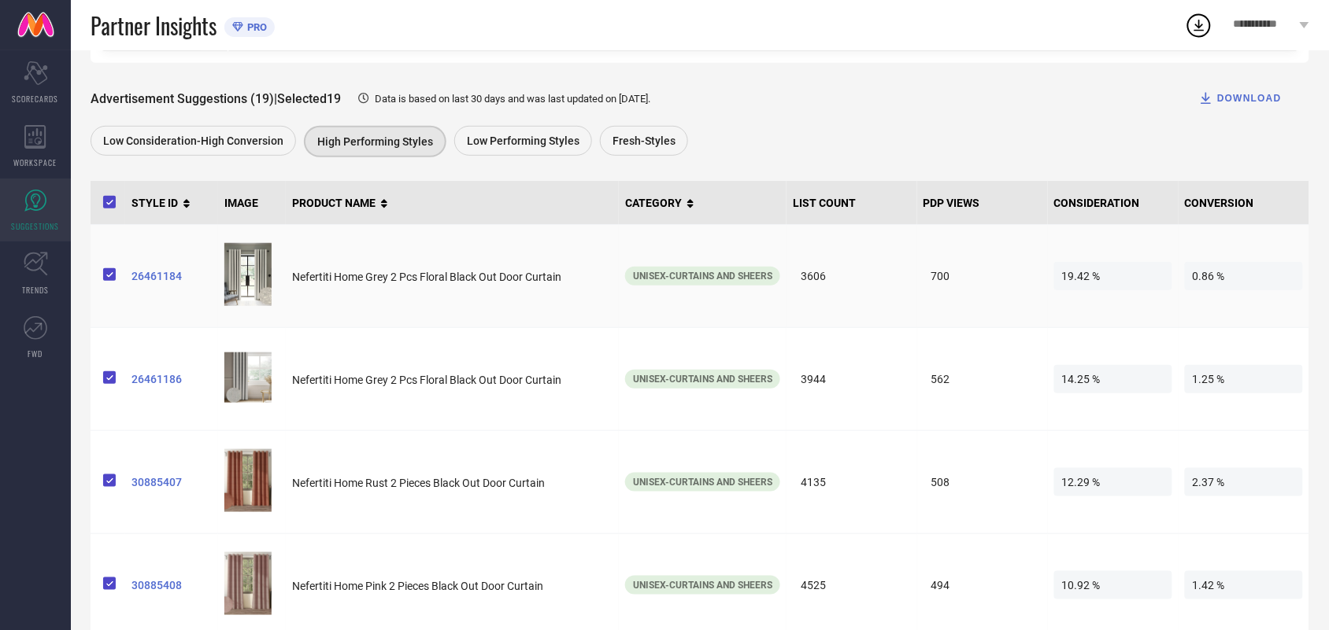
click at [153, 282] on span "26461184" at bounding box center [171, 276] width 80 height 13
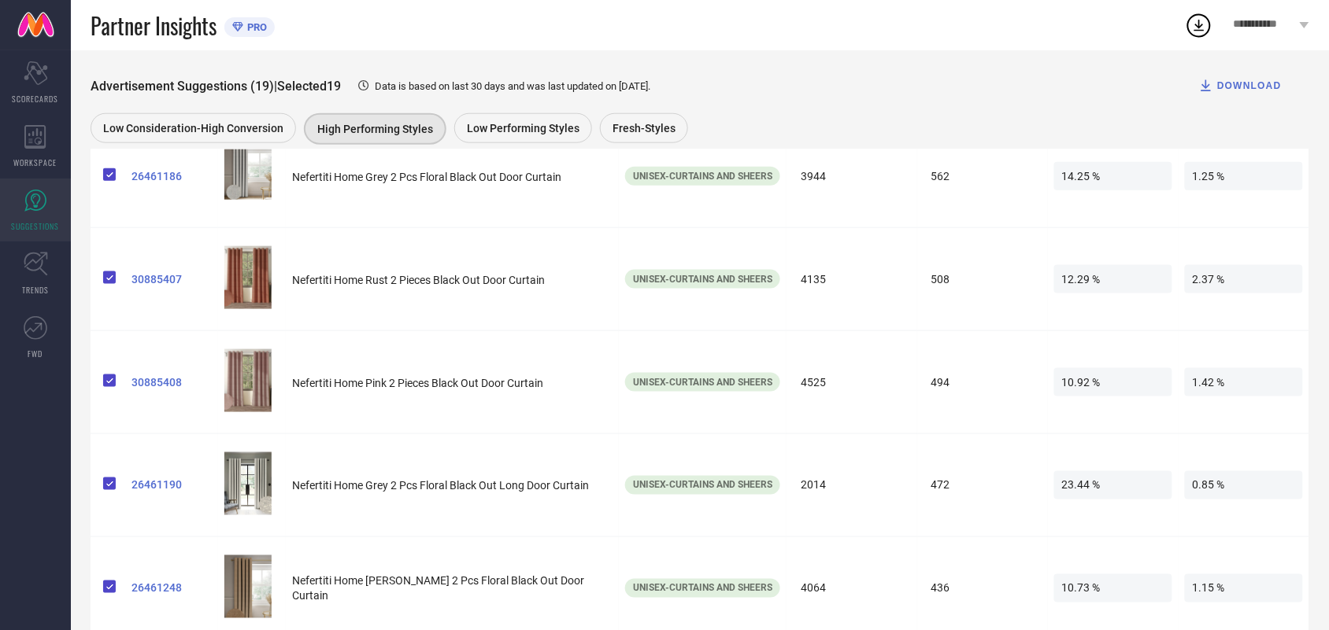
scroll to position [0, 0]
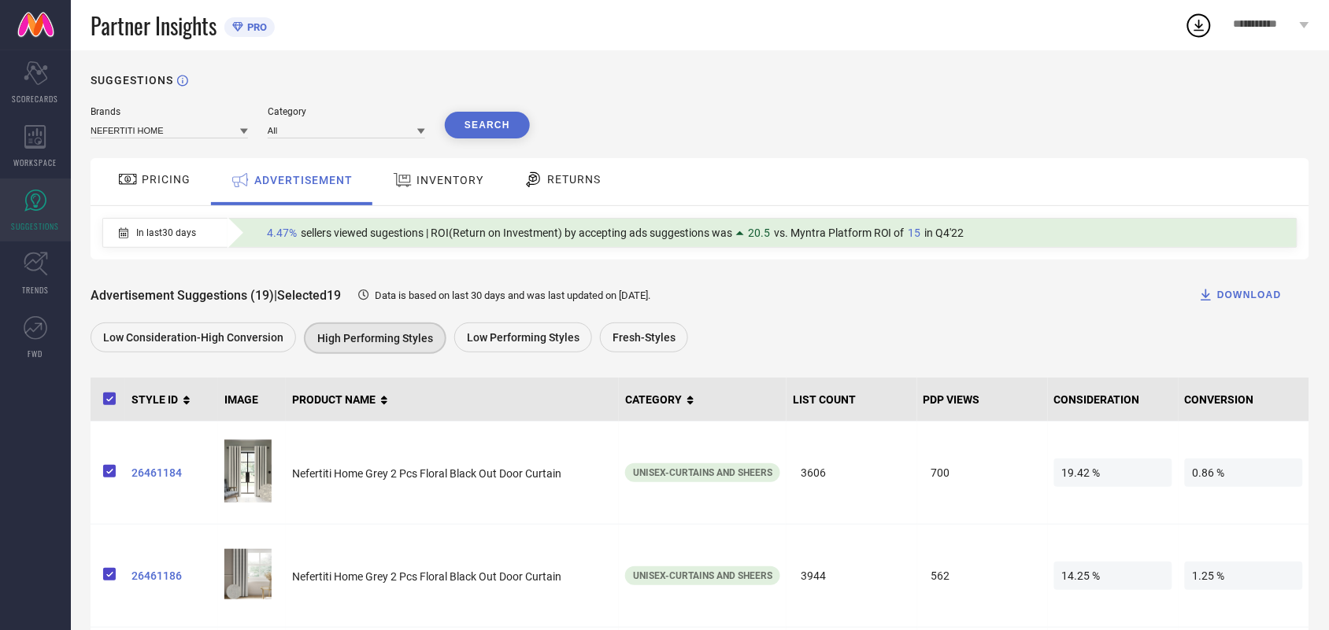
click at [457, 191] on div "INVENTORY" at bounding box center [438, 180] width 98 height 28
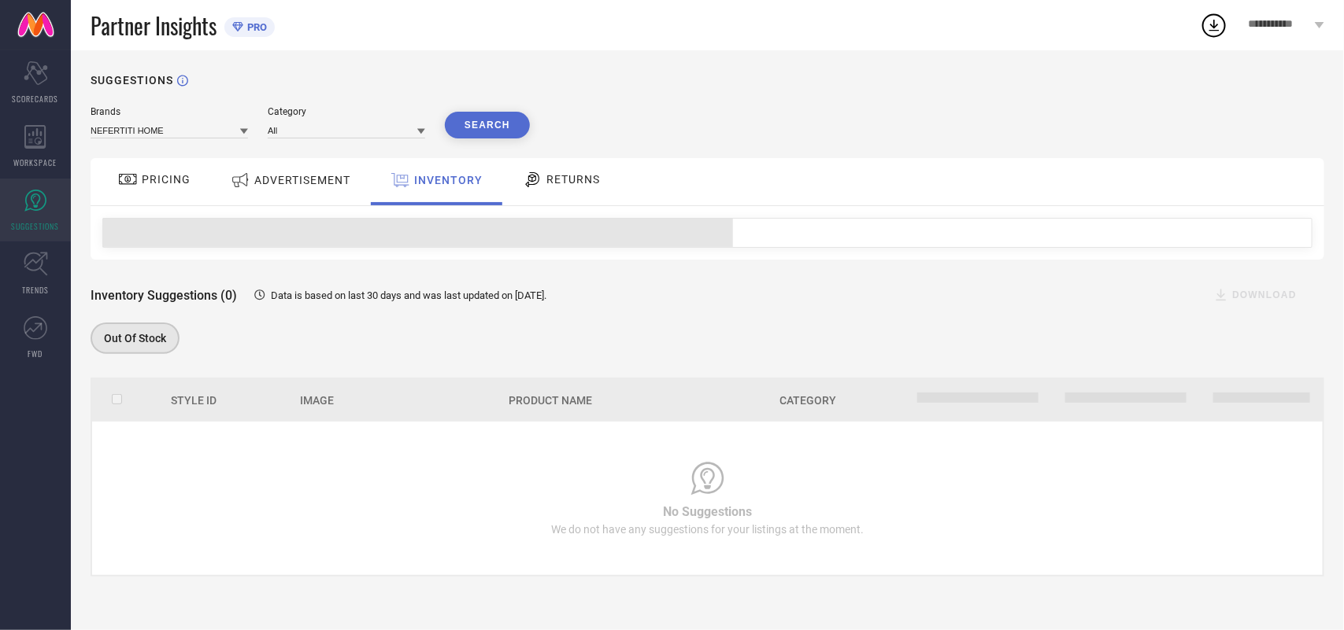
click at [297, 174] on span "ADVERTISEMENT" at bounding box center [302, 180] width 96 height 13
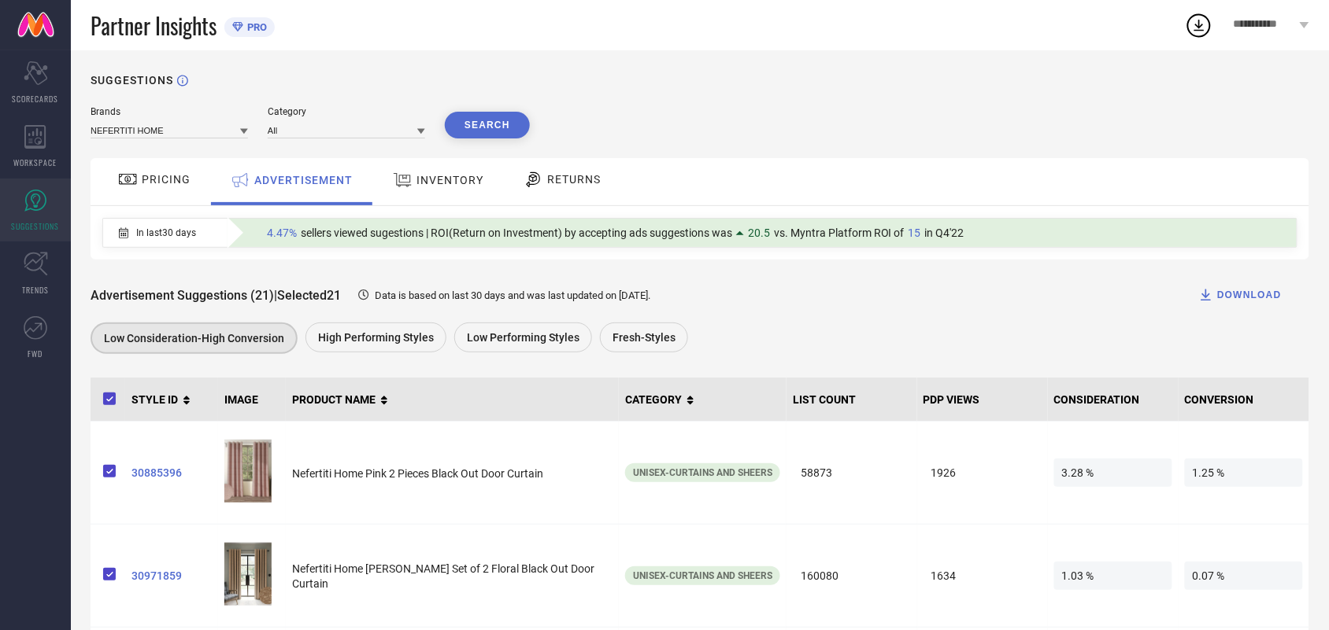
click at [911, 233] on span "15" at bounding box center [914, 233] width 13 height 13
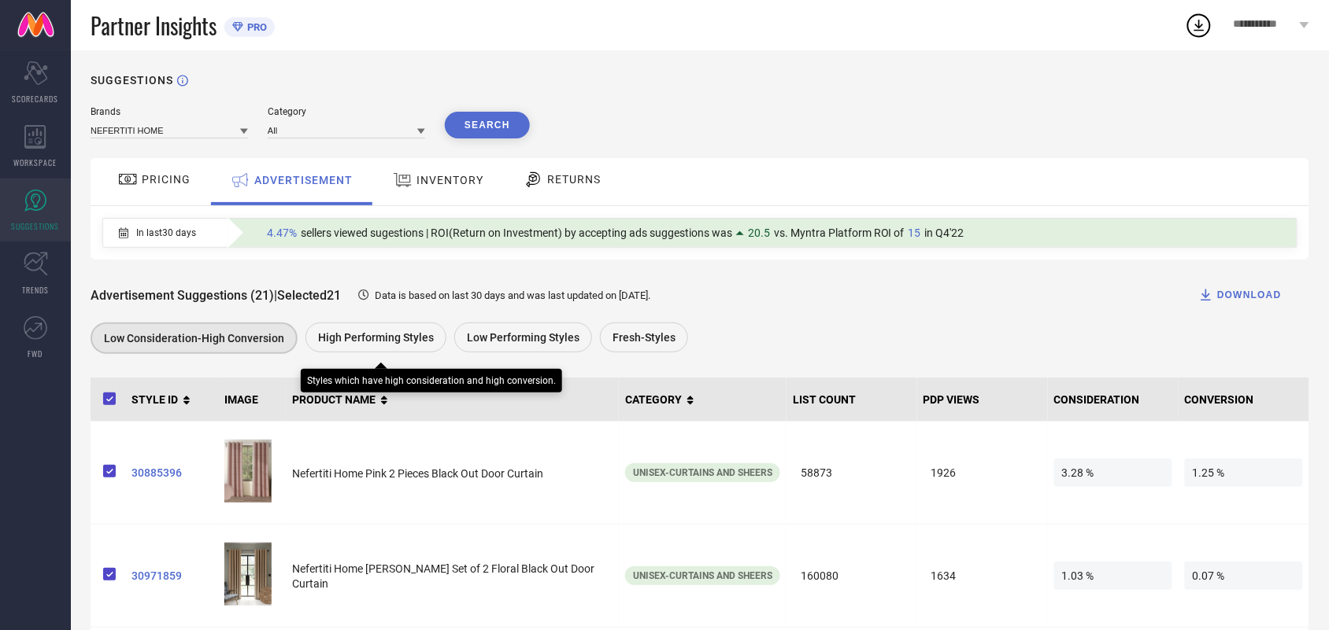
click at [353, 331] on div "High Performing Styles" at bounding box center [375, 338] width 141 height 30
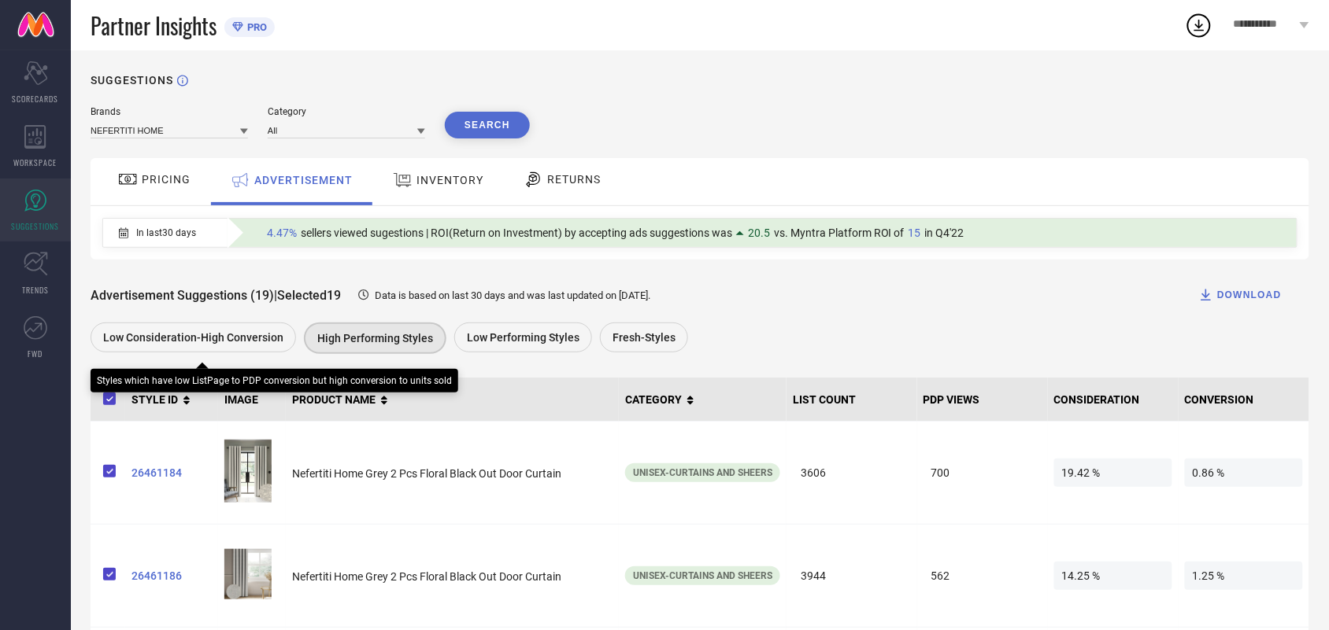
click at [232, 344] on span "Low Consideration-High Conversion" at bounding box center [193, 337] width 180 height 13
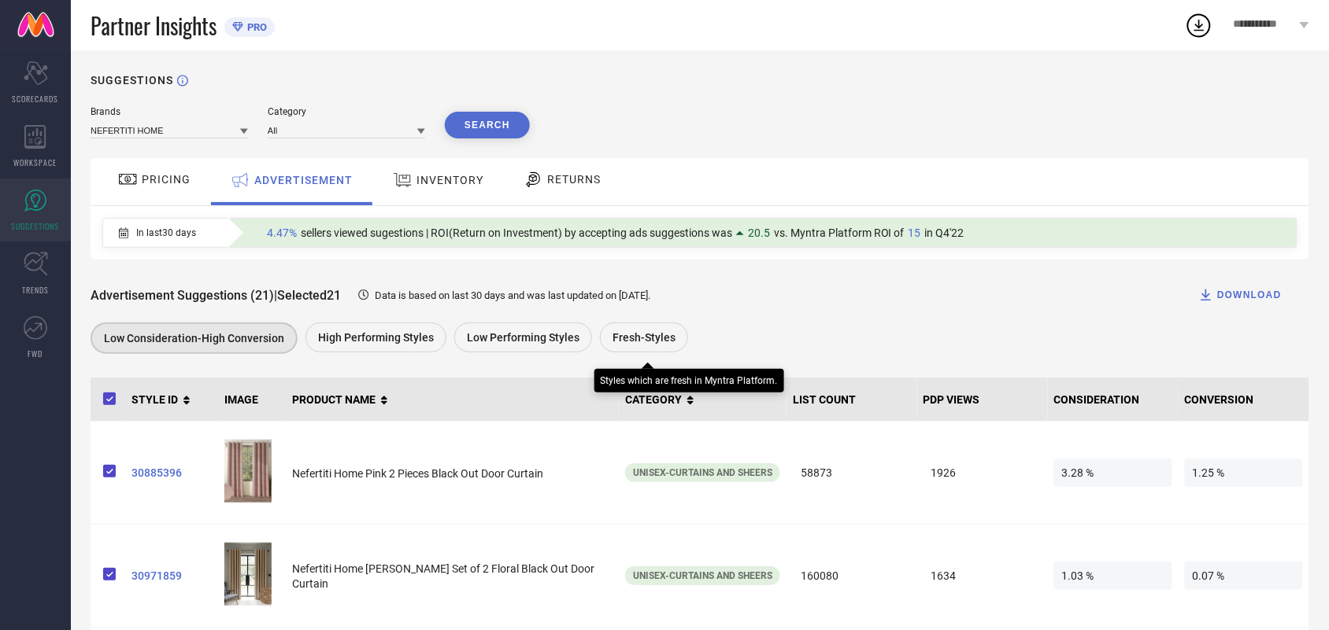
click at [649, 338] on span "Fresh-Styles" at bounding box center [643, 337] width 63 height 13
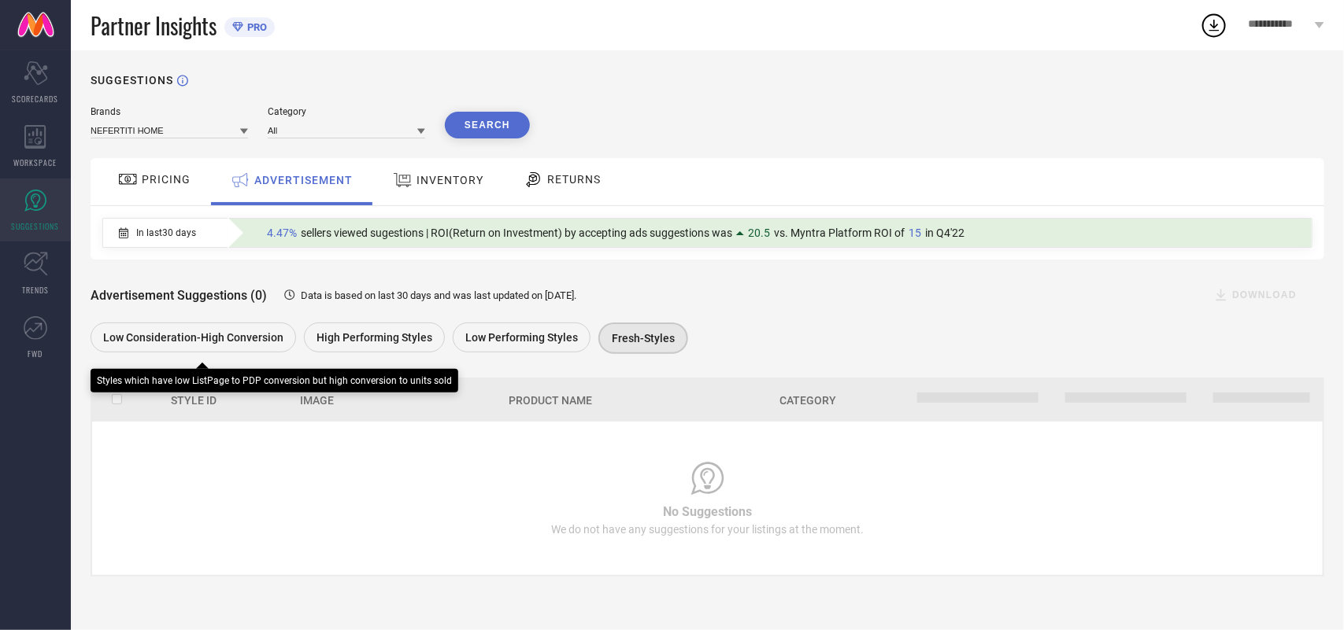
click at [177, 331] on div "Low Consideration-High Conversion" at bounding box center [193, 338] width 205 height 30
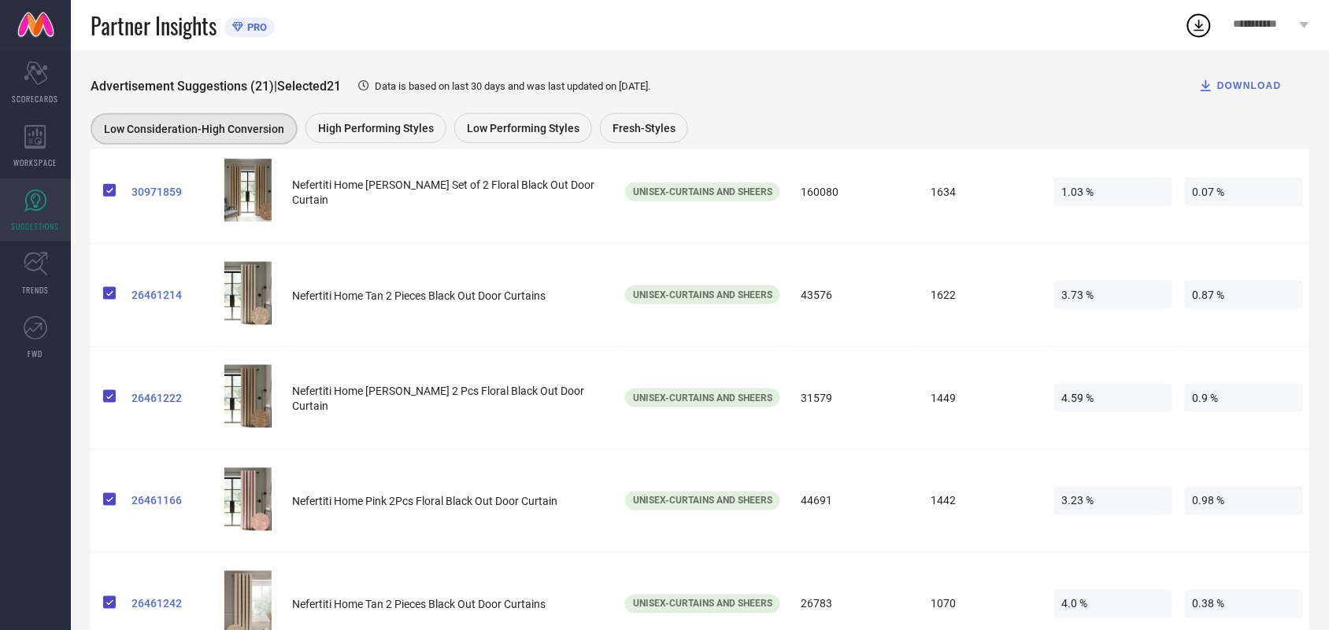
scroll to position [17, 0]
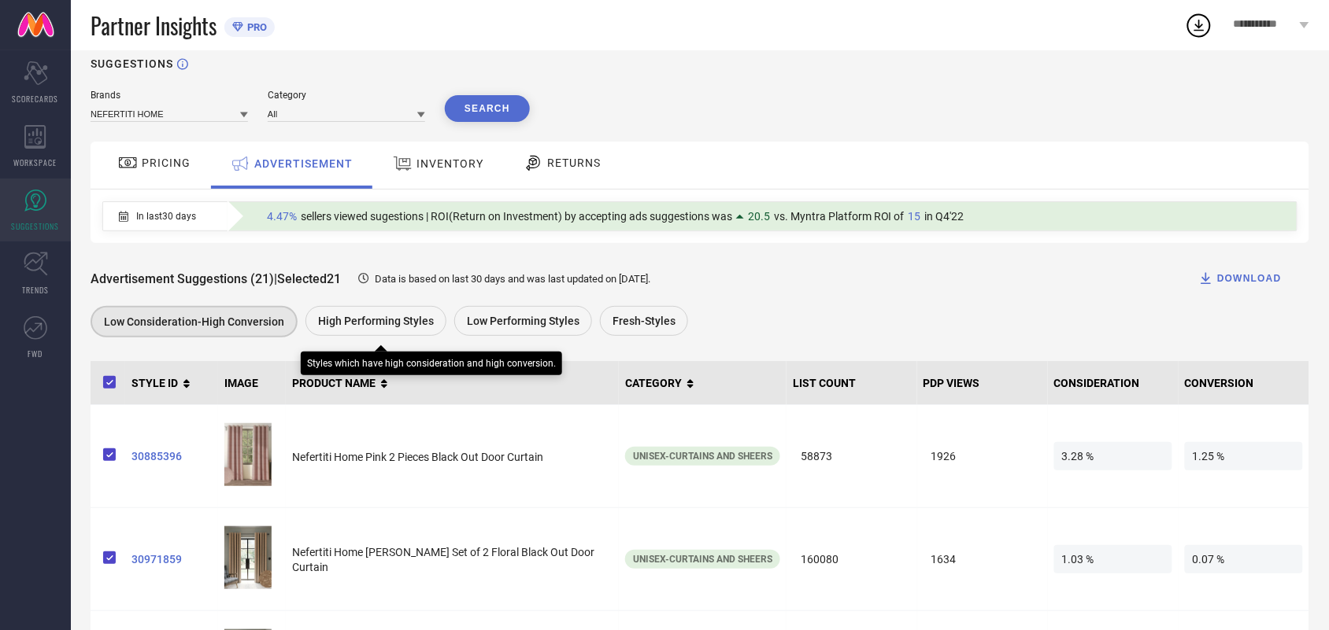
click at [332, 316] on span "High Performing Styles" at bounding box center [376, 321] width 116 height 13
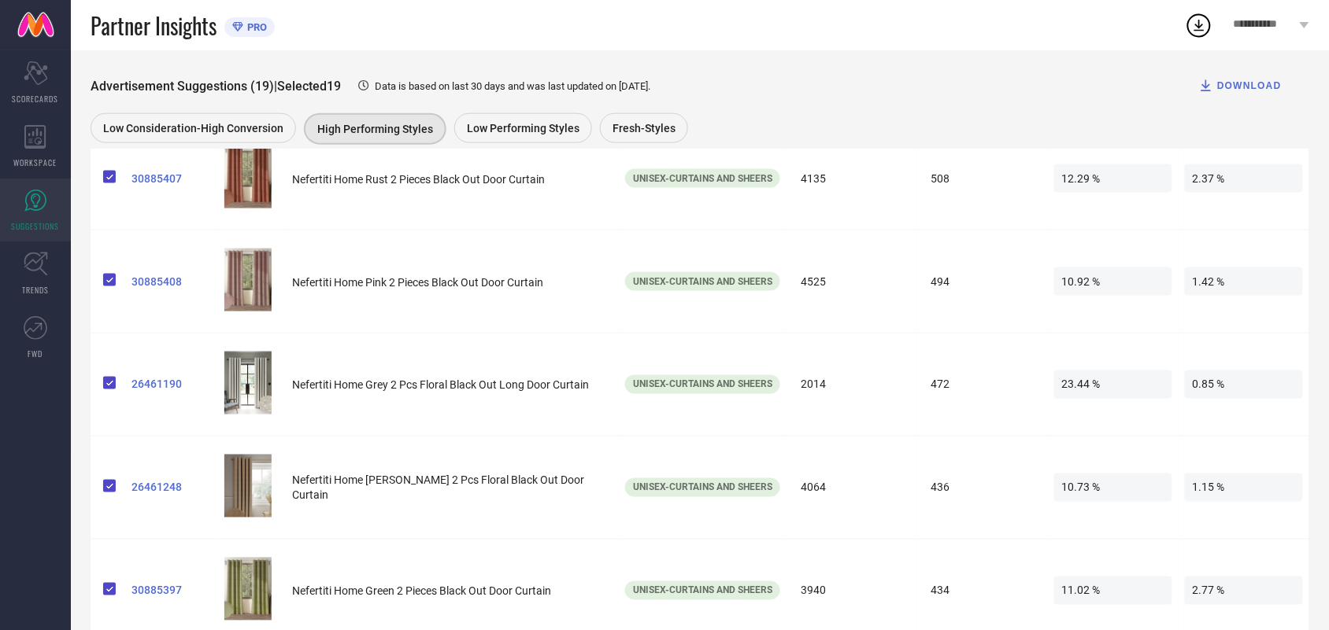
scroll to position [105, 0]
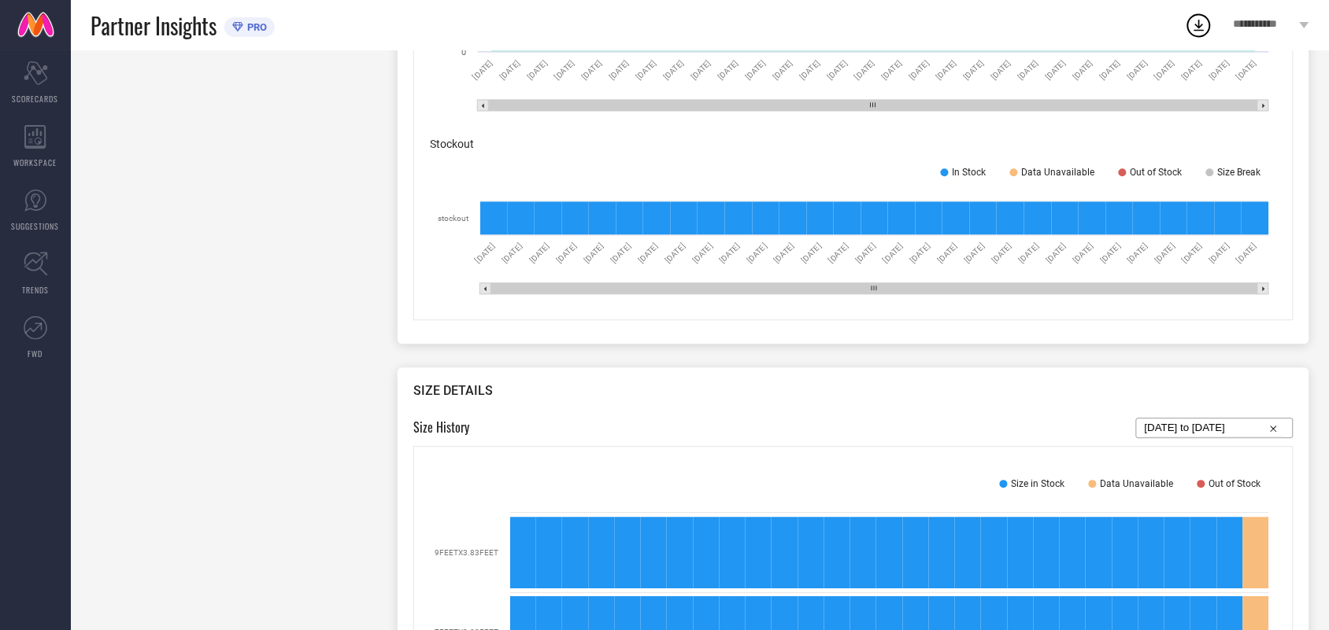
scroll to position [1226, 0]
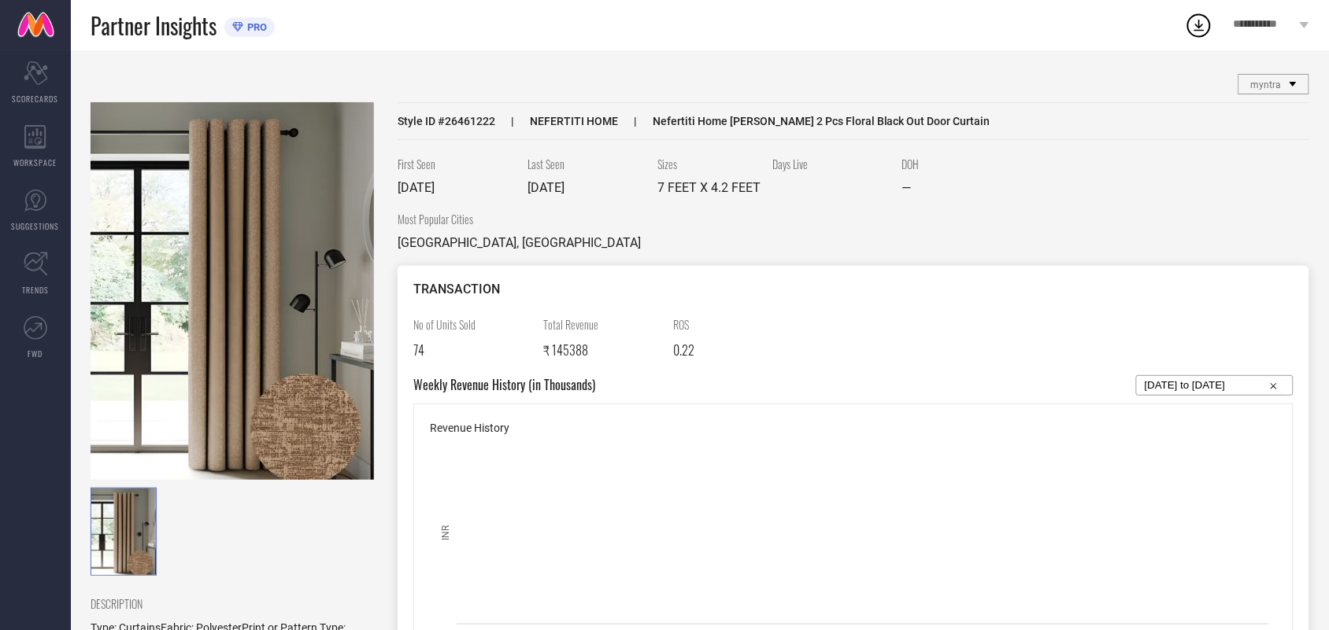
click at [1279, 87] on span "myntra" at bounding box center [1266, 84] width 31 height 11
